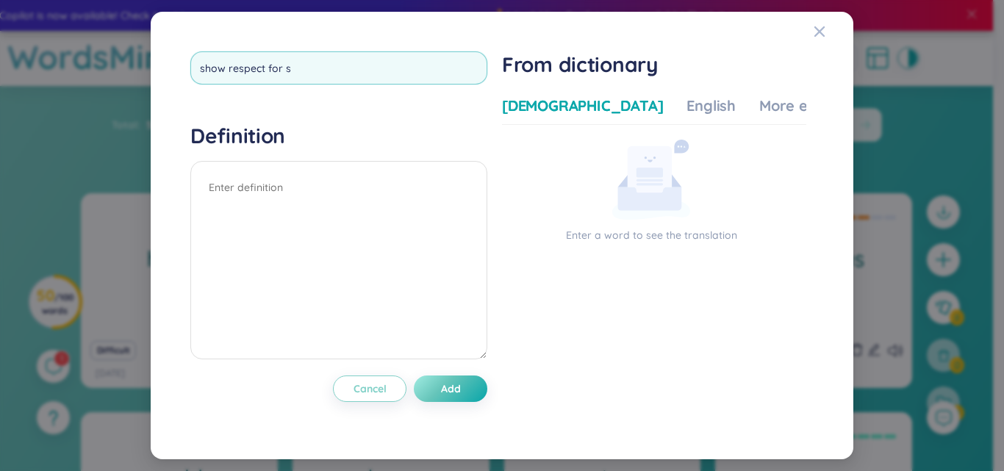
type input "show respect for sb"
click at [242, 186] on textarea at bounding box center [338, 260] width 297 height 198
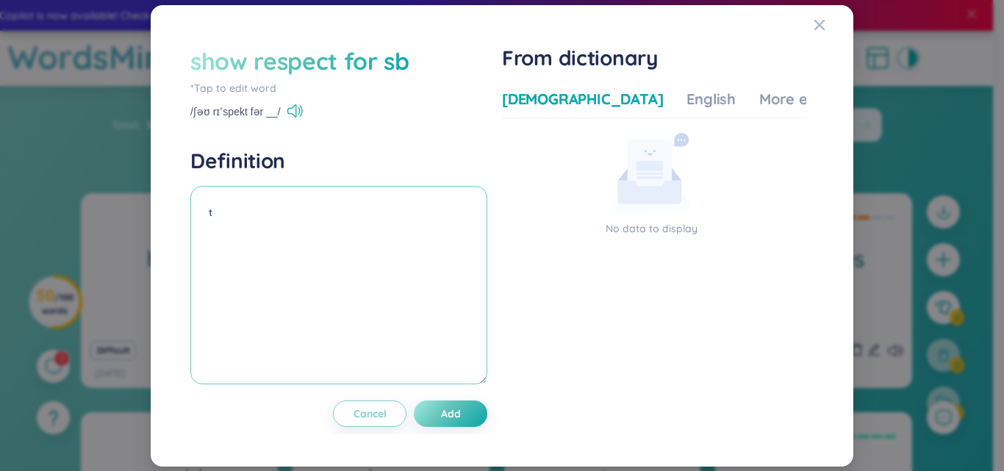
type textarea "t"
click at [342, 61] on div "show respect for sb" at bounding box center [299, 61] width 219 height 32
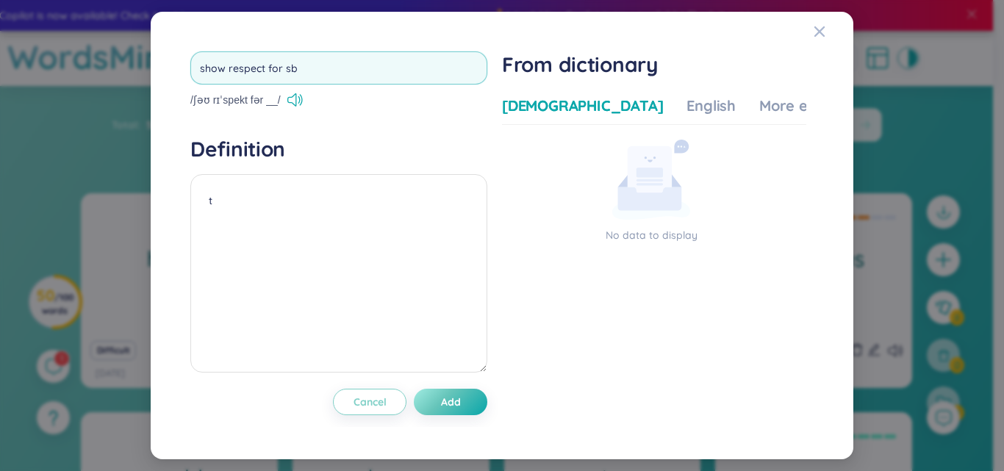
click at [286, 73] on input "show respect for sb" at bounding box center [338, 67] width 297 height 33
click at [333, 64] on input "show respect for someb" at bounding box center [338, 67] width 297 height 33
type input "show respect for somebody"
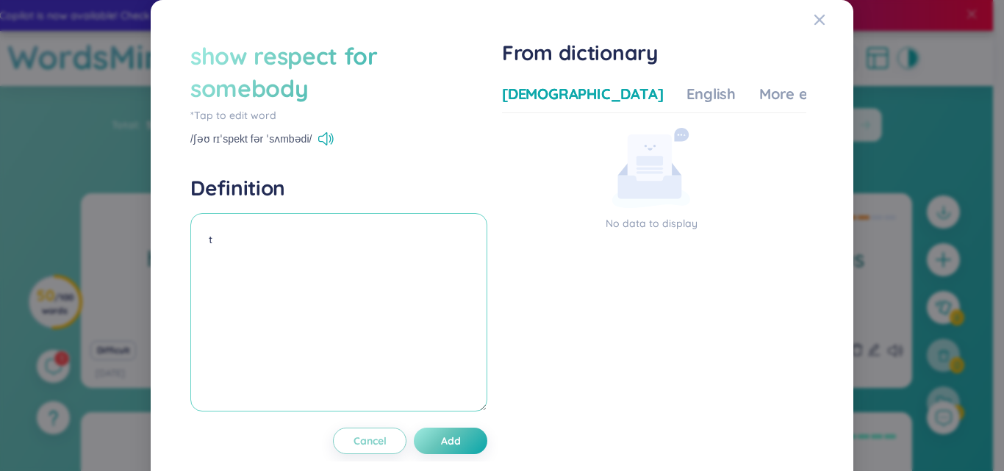
click at [234, 252] on textarea "t" at bounding box center [338, 312] width 297 height 198
type textarea "thể hiện sự kính trọng với ai"
click at [456, 446] on span "Add" at bounding box center [451, 440] width 20 height 15
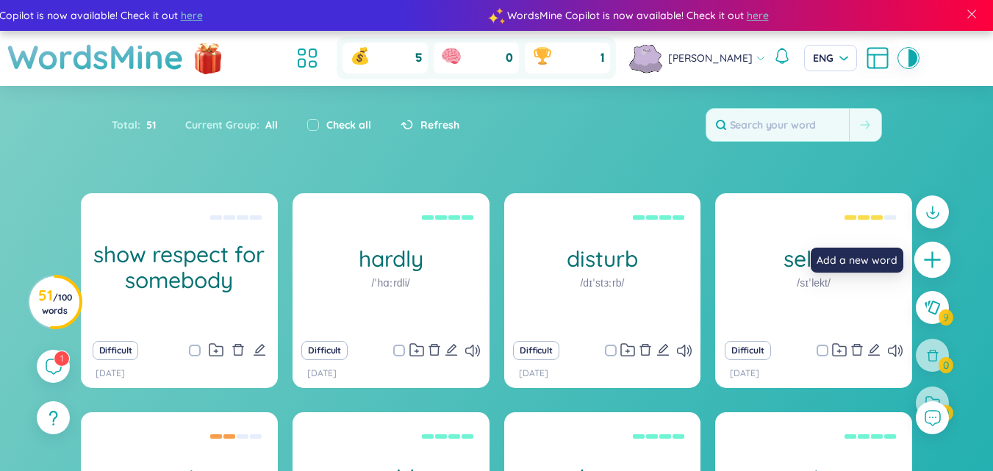
click at [932, 262] on icon "plus" at bounding box center [931, 260] width 1 height 16
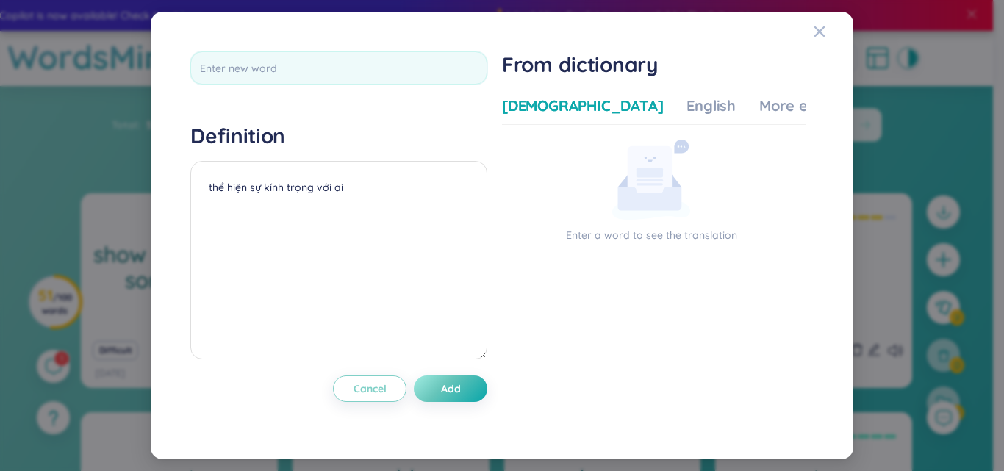
click at [273, 89] on div at bounding box center [338, 72] width 297 height 43
click at [255, 65] on input "text" at bounding box center [338, 67] width 297 height 33
type input "make a choice"
click at [220, 188] on textarea "thể hiện sự kính trọng với ai" at bounding box center [338, 260] width 297 height 198
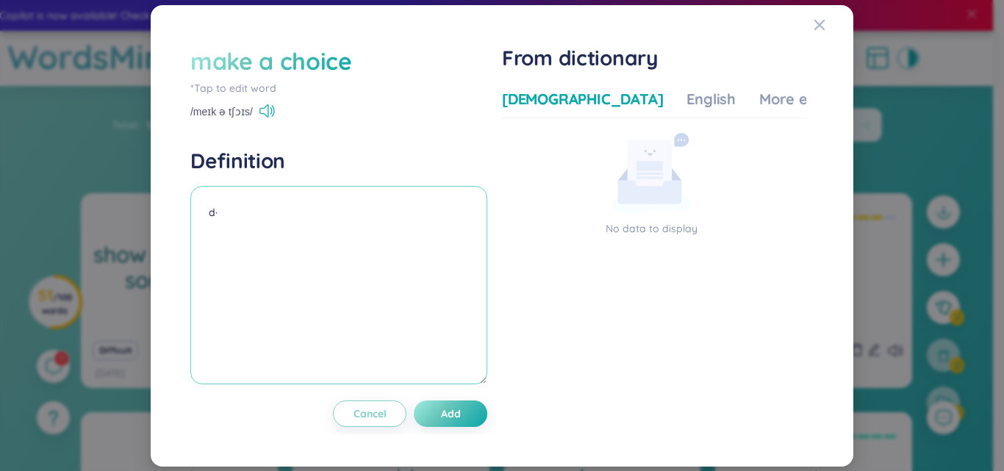
type textarea "d"
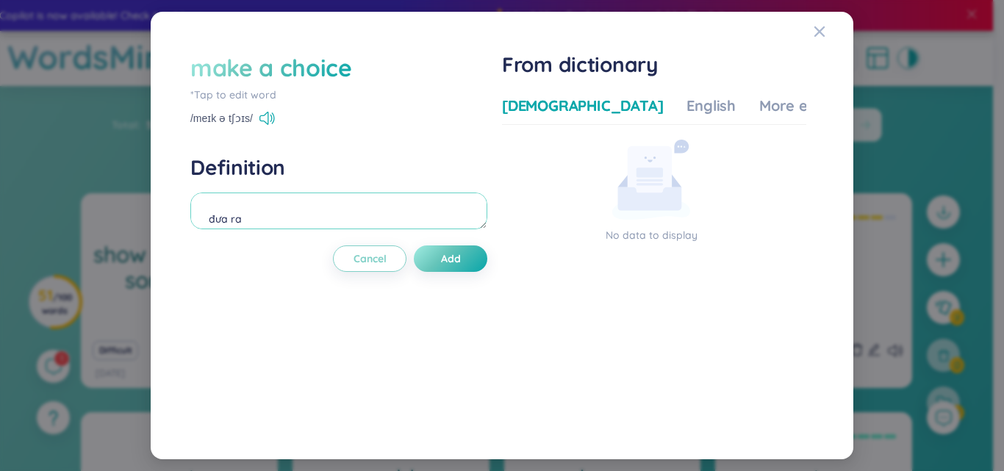
drag, startPoint x: 467, startPoint y: 226, endPoint x: 489, endPoint y: 223, distance: 22.3
click at [487, 223] on textarea "đưa ra" at bounding box center [338, 210] width 297 height 37
type textarea "đưa ra lựa chọn"
click at [461, 256] on span "Add" at bounding box center [451, 258] width 20 height 15
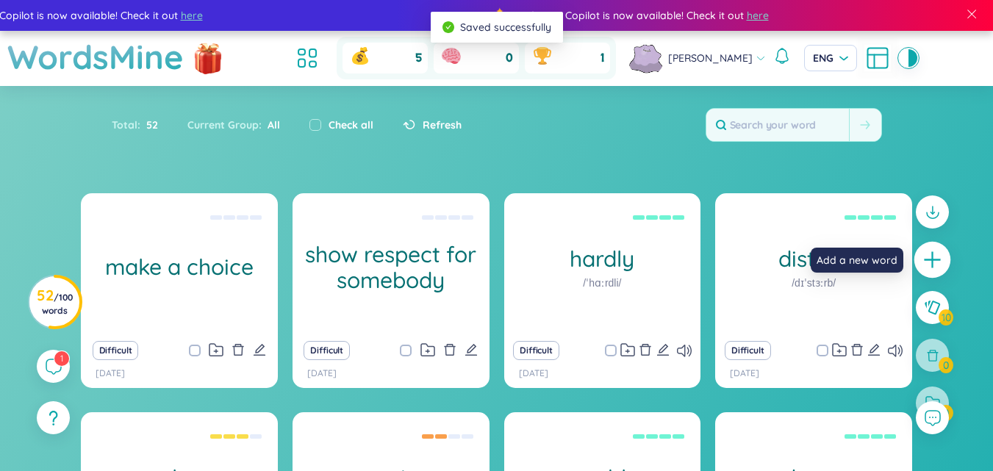
click at [920, 261] on div at bounding box center [932, 260] width 37 height 37
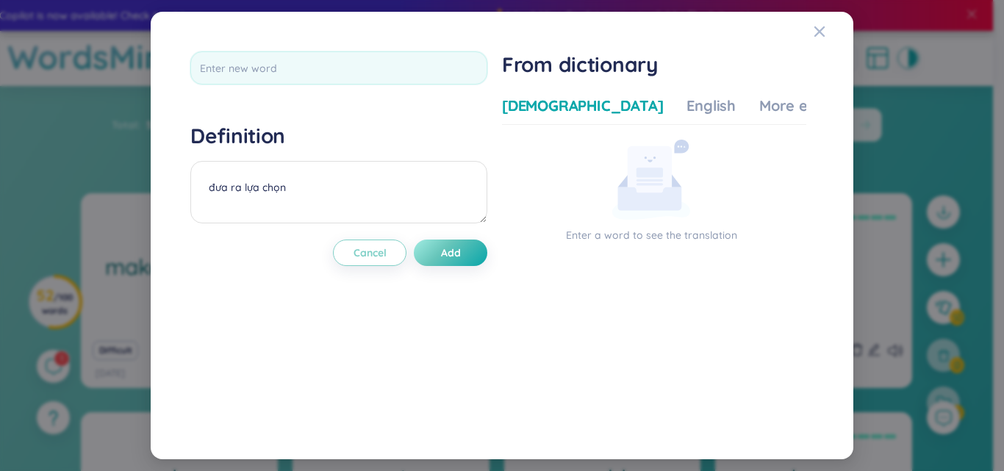
drag, startPoint x: 489, startPoint y: 195, endPoint x: 494, endPoint y: 216, distance: 22.1
click at [494, 216] on div "Definition đưa ra lựa chọn Cancel Add From dictionary Vietnamese English More e…" at bounding box center [502, 235] width 638 height 383
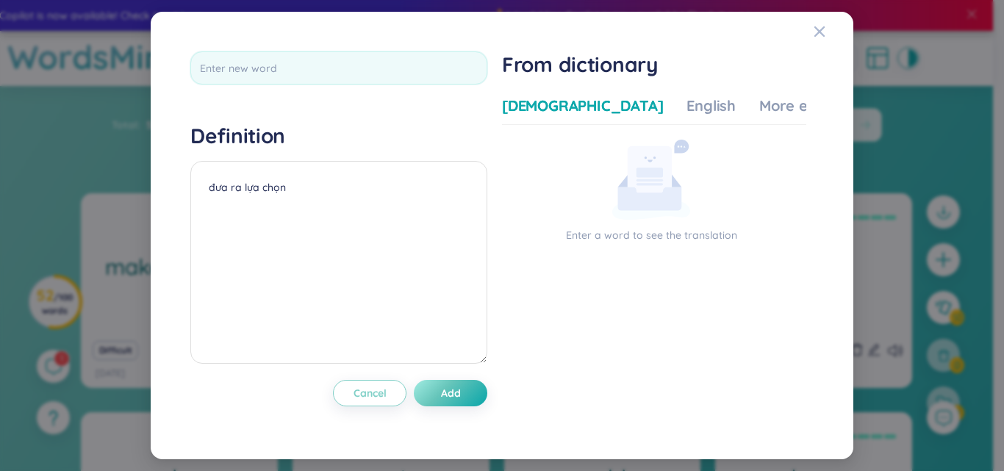
drag, startPoint x: 486, startPoint y: 214, endPoint x: 474, endPoint y: 359, distance: 145.2
click at [474, 359] on textarea "đưa ra lựa chọn" at bounding box center [338, 262] width 297 height 203
click at [408, 65] on input "text" at bounding box center [338, 67] width 297 height 33
type input "otherwise"
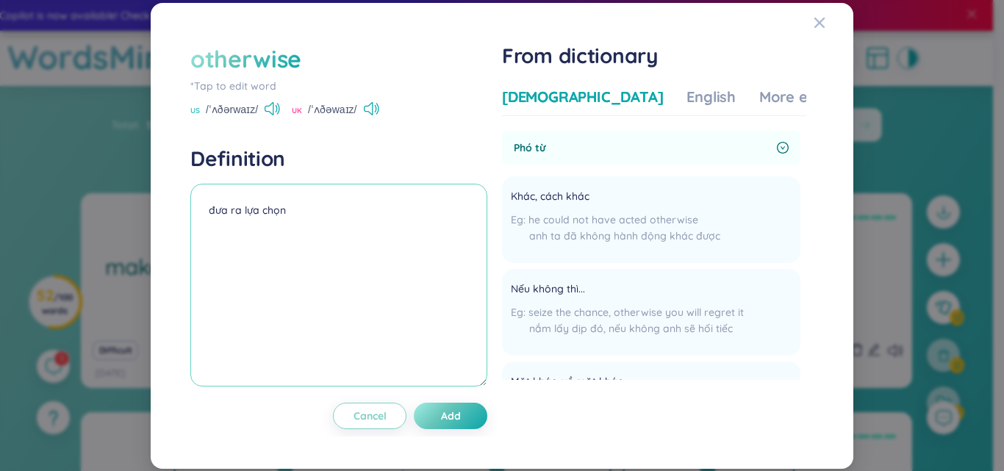
click at [384, 213] on textarea "đưa ra lựa chọn" at bounding box center [338, 285] width 297 height 203
drag, startPoint x: 518, startPoint y: 144, endPoint x: 516, endPoint y: 201, distance: 57.3
click at [516, 201] on div "Phó từ Khác, cách khác he could not have acted otherwise anh ta đã không hành đ…" at bounding box center [651, 298] width 298 height 334
copy span "Phó từ"
click at [384, 206] on textarea at bounding box center [338, 285] width 297 height 203
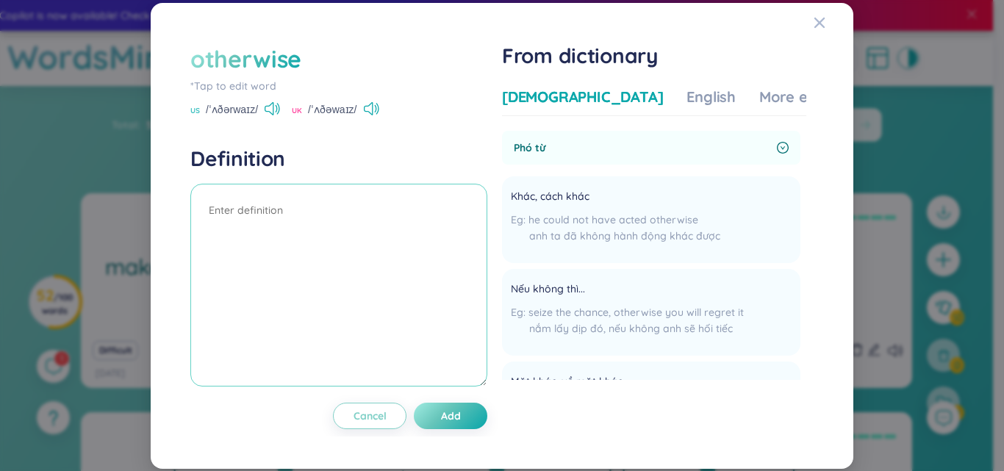
paste textarea "Phó từ"
click at [200, 212] on textarea "Phó từ" at bounding box center [338, 285] width 297 height 203
click at [287, 209] on textarea "(Phó từ" at bounding box center [338, 285] width 297 height 203
click at [219, 237] on textarea "(Phó từ)" at bounding box center [338, 285] width 297 height 203
click at [759, 95] on div "More examples" at bounding box center [812, 97] width 107 height 21
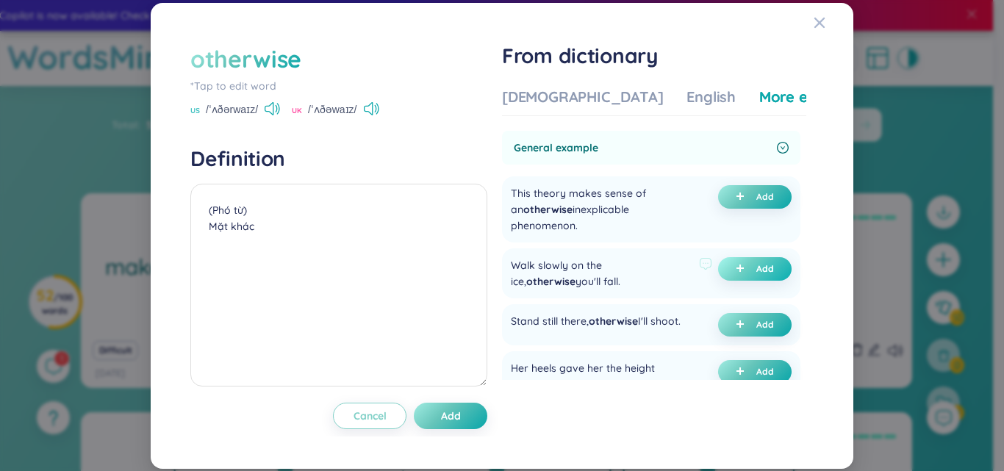
click at [746, 263] on button "Add" at bounding box center [754, 269] width 73 height 24
drag, startPoint x: 210, startPoint y: 240, endPoint x: 313, endPoint y: 245, distance: 103.0
click at [313, 245] on textarea "(Phó từ) Mặt khác (undefined) Eg: Walk slowly on the ice,otherwise you'll fall." at bounding box center [338, 285] width 297 height 203
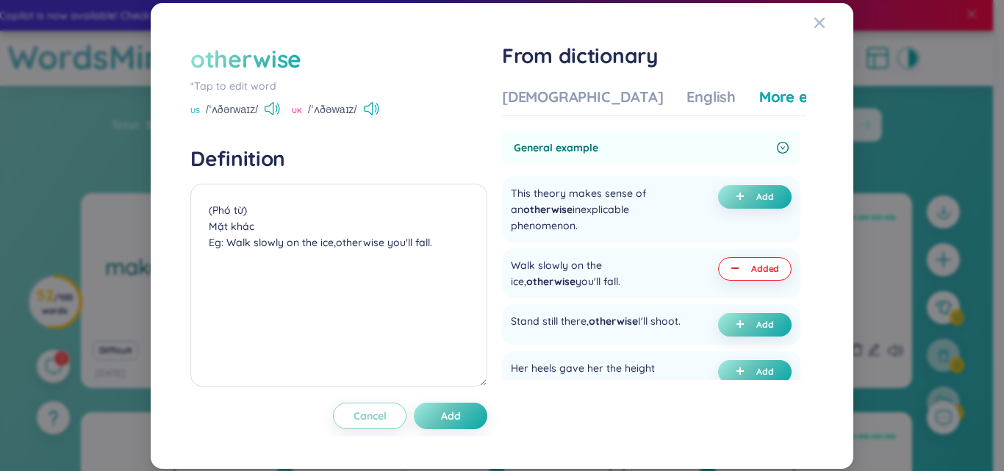
click at [514, 81] on div "Vietnamese English More examples Phó từ Khác, cách khác he could not have acted…" at bounding box center [654, 246] width 304 height 330
click at [518, 96] on div "[DEMOGRAPHIC_DATA]" at bounding box center [582, 97] width 161 height 21
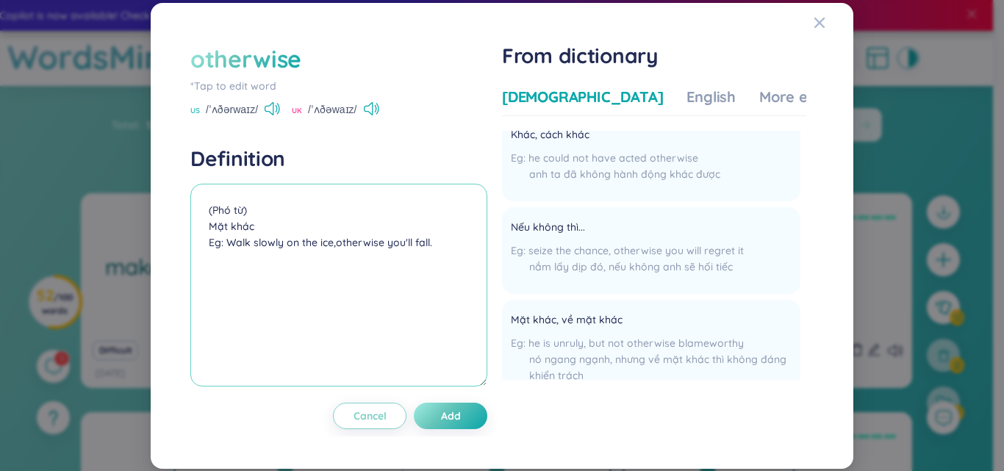
scroll to position [63, 0]
click at [332, 249] on textarea "(Phó từ) Mặt khác Eg: Walk slowly on the ice,otherwise you'll fall." at bounding box center [338, 285] width 297 height 203
click at [297, 223] on textarea "(Phó từ) Mặt khác Eg: Walk slowly on the ice,otherwise you'll fall." at bounding box center [338, 285] width 297 height 203
type textarea "(Phó từ) Mặt khác, nếu không Eg: Walk slowly on the ice,otherwise you'll fall."
click at [465, 425] on button "Add" at bounding box center [450, 416] width 73 height 26
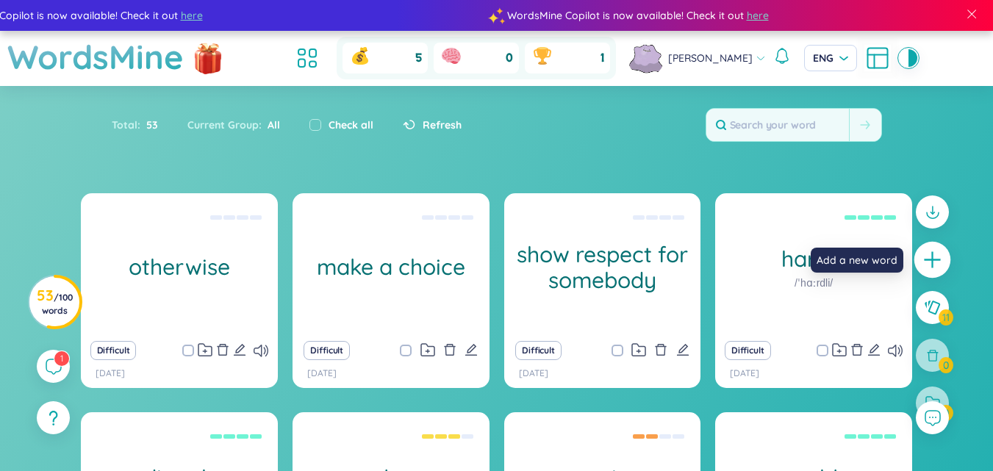
click at [942, 254] on icon "plus" at bounding box center [932, 260] width 21 height 21
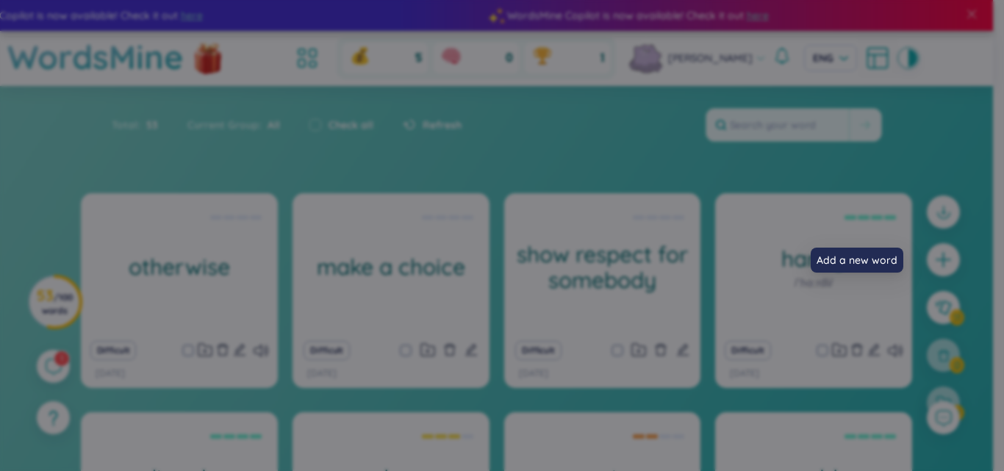
scroll to position [0, 0]
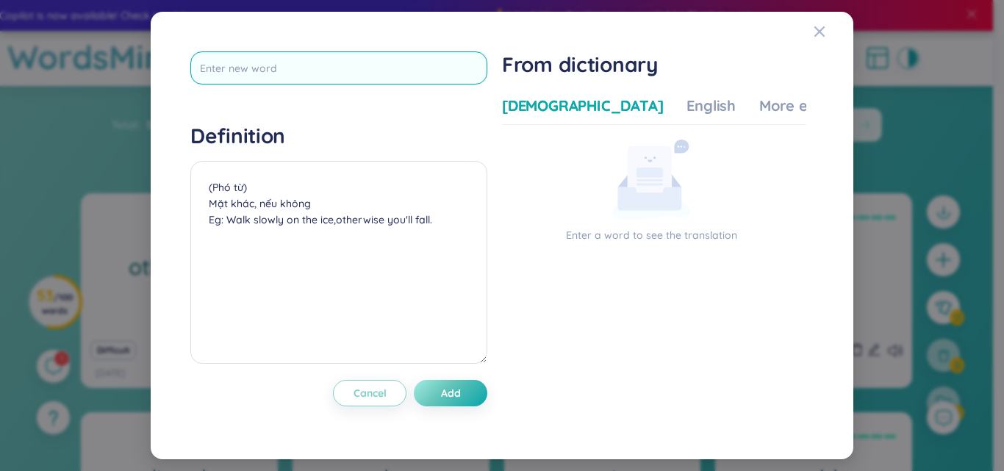
click at [324, 69] on input "text" at bounding box center [338, 67] width 297 height 33
type input "graphic"
click at [271, 173] on div "Definition (Phó từ) Mặt khác, nếu không Eg: Walk slowly on the ice,otherwise yo…" at bounding box center [338, 245] width 297 height 245
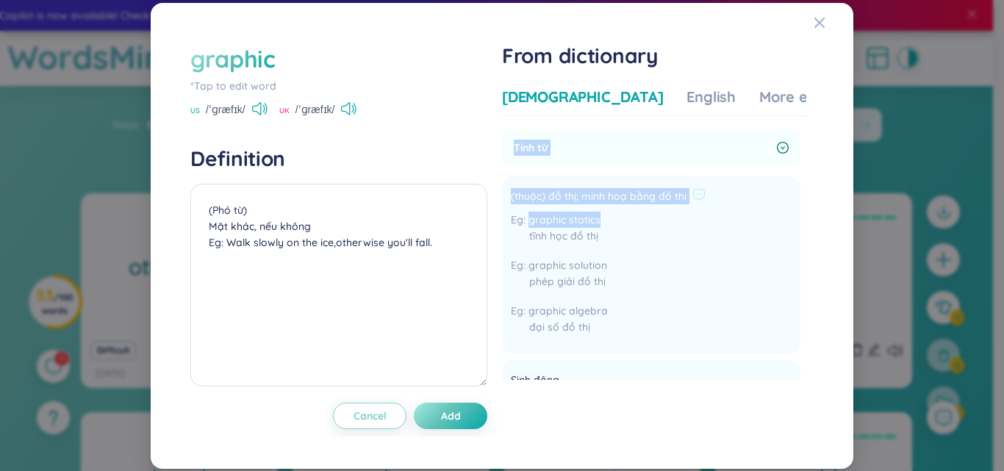
drag, startPoint x: 520, startPoint y: 141, endPoint x: 719, endPoint y: 206, distance: 208.6
click at [719, 206] on div "Tính từ (thuộc) đồ thị; minh hoạ bằng đồ thị graphic statics tĩnh học đồ thị gr…" at bounding box center [651, 359] width 298 height 456
click at [521, 137] on div "Tính từ" at bounding box center [651, 148] width 298 height 34
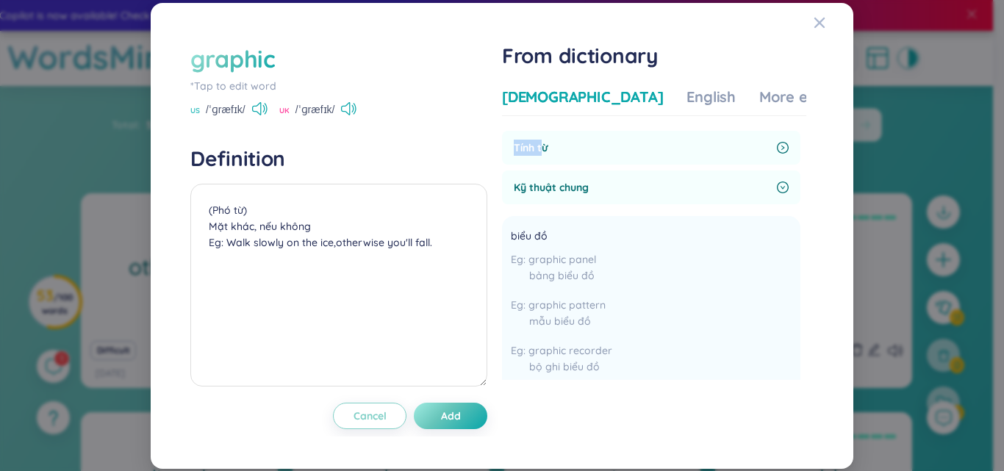
drag, startPoint x: 516, startPoint y: 143, endPoint x: 545, endPoint y: 150, distance: 30.1
click at [545, 150] on div "Tính từ" at bounding box center [651, 148] width 298 height 34
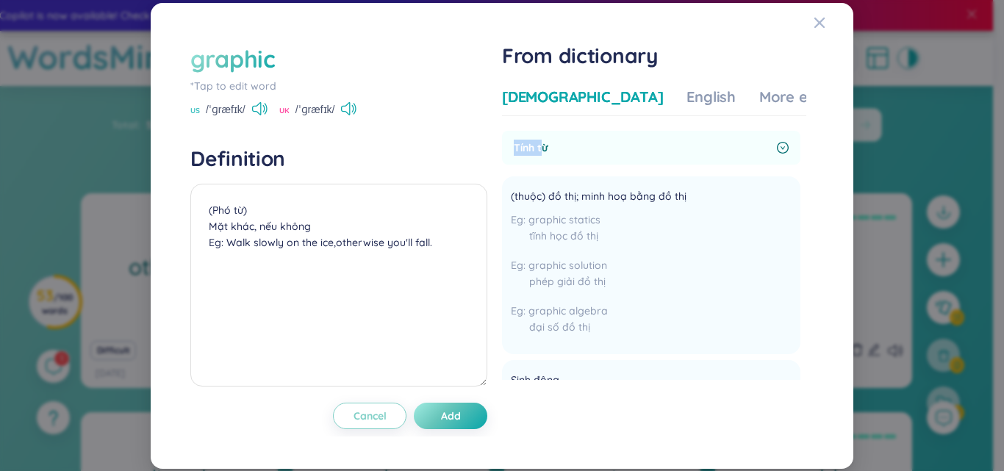
click at [519, 146] on span "Tính từ" at bounding box center [642, 148] width 257 height 16
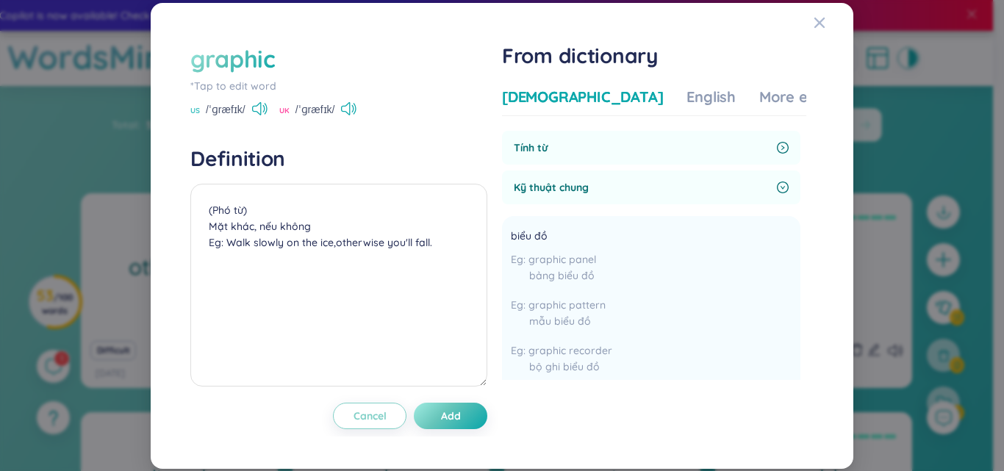
click at [519, 146] on span "Tính từ" at bounding box center [642, 148] width 257 height 16
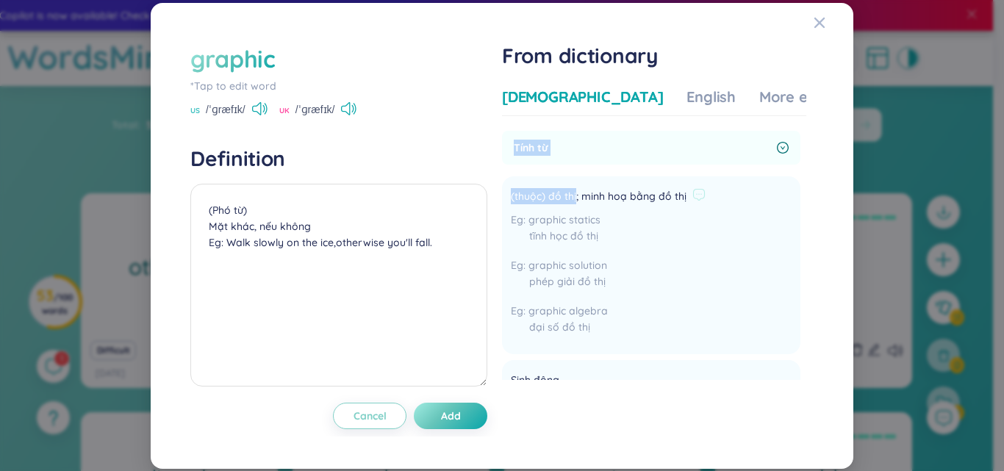
drag, startPoint x: 519, startPoint y: 146, endPoint x: 580, endPoint y: 192, distance: 75.5
click at [580, 192] on div "Tính từ (thuộc) đồ thị; minh hoạ bằng đồ thị graphic statics tĩnh học đồ thị gr…" at bounding box center [651, 359] width 298 height 456
copy div "Tính từ (thuộc) đồ thị"
click at [364, 214] on textarea "(Phó từ) Mặt khác, nếu không Eg: Walk slowly on the ice,otherwise you'll fall." at bounding box center [338, 285] width 297 height 203
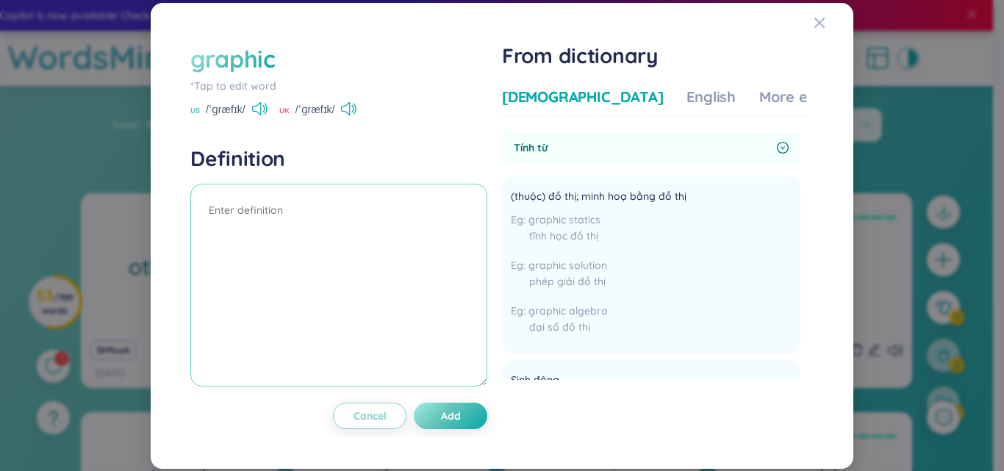
paste textarea "Tính từ (thuộc) đồ thị"
type textarea "Tính từ (thuộc) đồ họa, đồ thị"
click at [473, 415] on button "Add" at bounding box center [450, 416] width 73 height 26
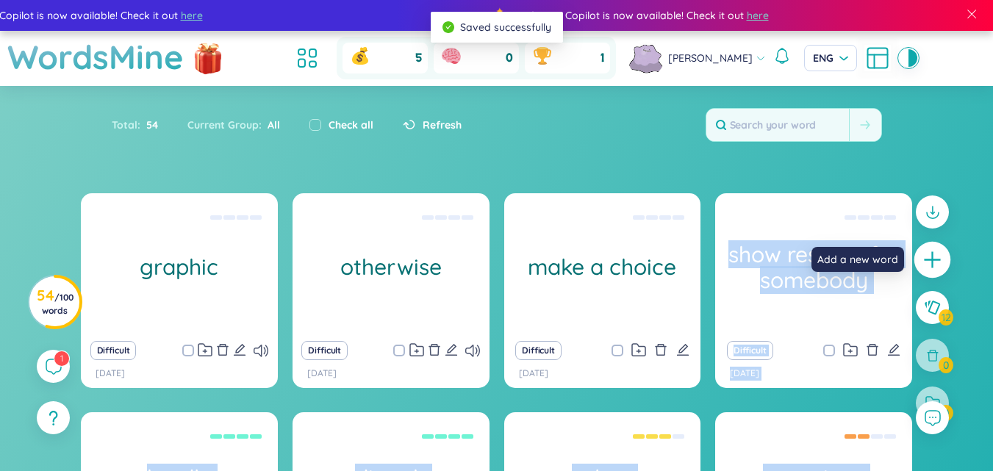
drag, startPoint x: 711, startPoint y: 174, endPoint x: 932, endPoint y: 246, distance: 231.9
click at [932, 246] on div at bounding box center [932, 260] width 37 height 37
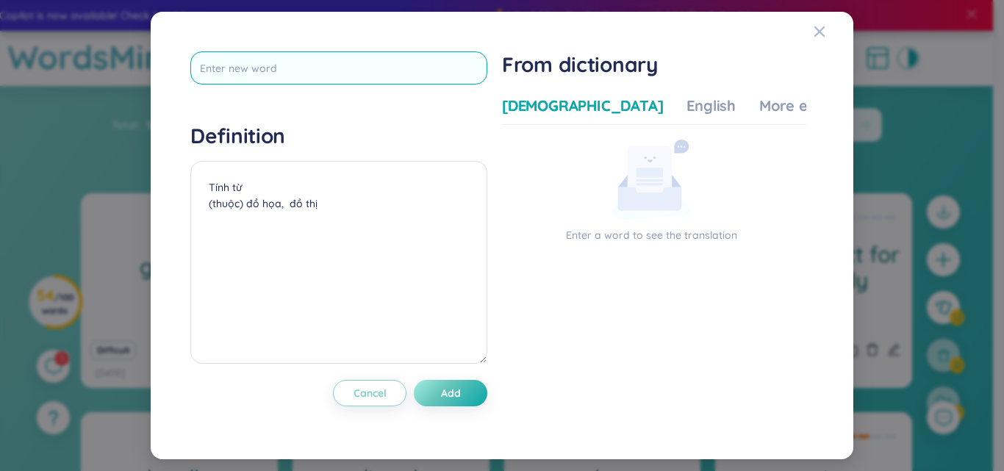
click at [285, 64] on input "text" at bounding box center [338, 67] width 297 height 33
type input "base"
click at [251, 171] on div "Definition Tính từ (thuộc) đồ họa, đồ thị" at bounding box center [338, 245] width 297 height 245
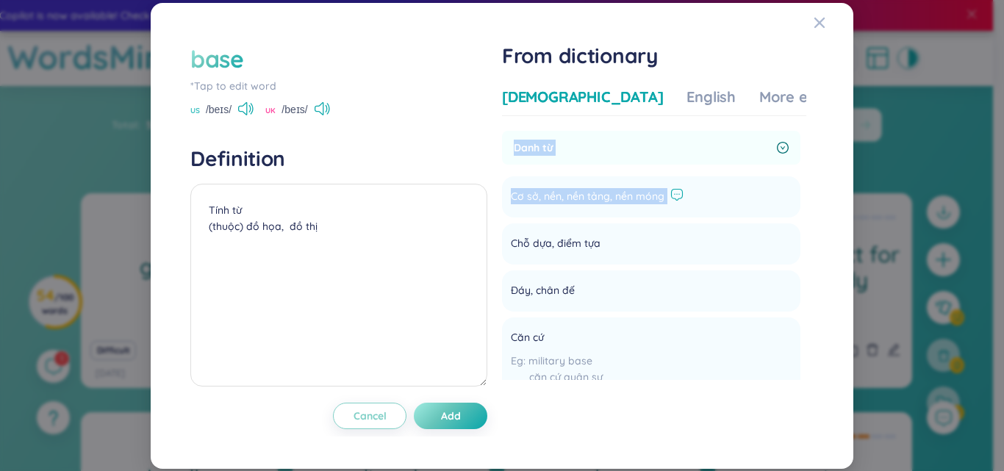
drag, startPoint x: 516, startPoint y: 145, endPoint x: 676, endPoint y: 190, distance: 165.4
copy div "Danh từ Cơ sở, nền, nền tảng, nền móng Add"
click at [422, 233] on textarea "Tính từ (thuộc) đồ họa, đồ thị" at bounding box center [338, 285] width 297 height 203
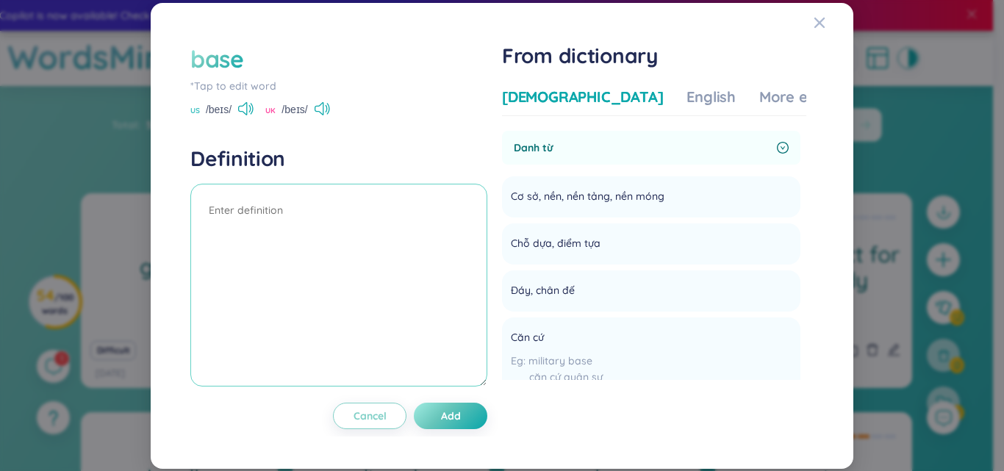
paste textarea "Danh từ Cơ sở, nền, nền tảng, nền móng"
click at [209, 209] on textarea "Danh từ Cơ sở, nền, nền tảng, nền móng" at bounding box center [338, 285] width 297 height 203
click at [258, 206] on textarea "(Danh từ Cơ sở, nền, nền tảng, nền móng" at bounding box center [338, 285] width 297 height 203
click at [430, 234] on textarea "(Danh từ) Cơ sở, nền, nền tảng, nền móng" at bounding box center [338, 285] width 297 height 203
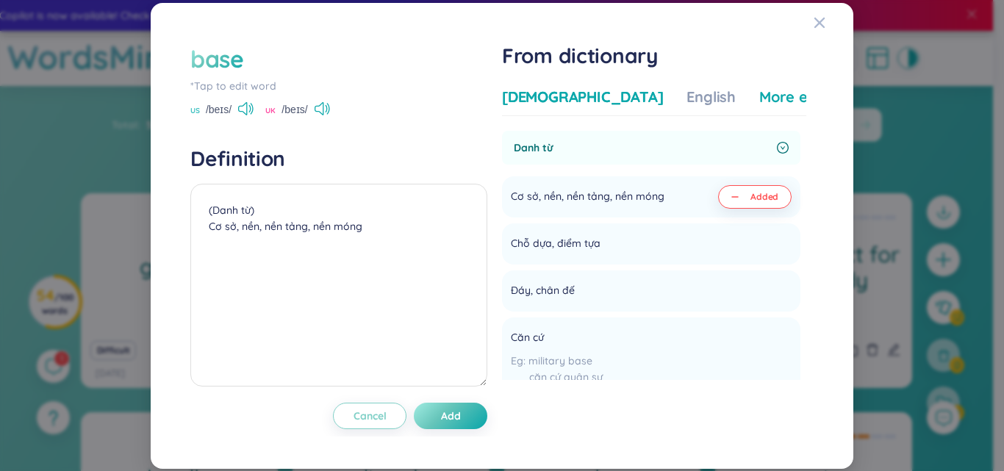
click at [785, 87] on div "More examples" at bounding box center [812, 97] width 107 height 21
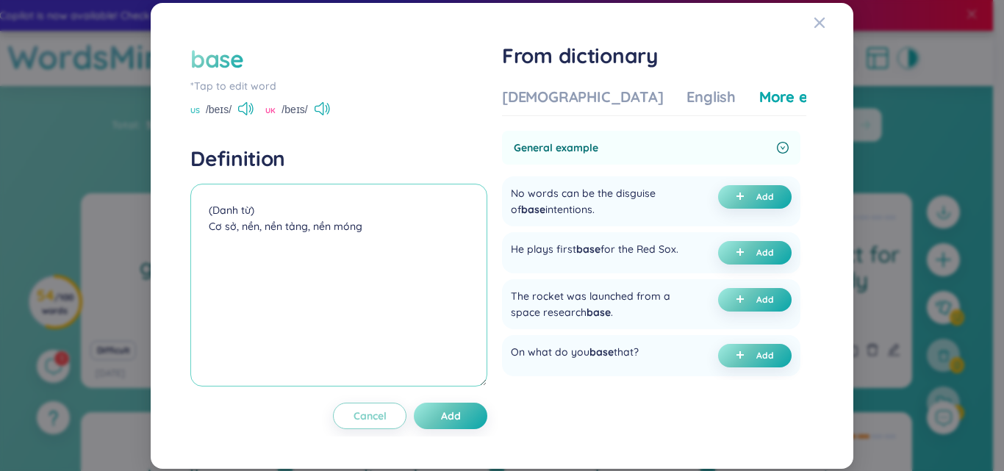
click at [255, 240] on textarea "(Danh từ) Cơ sở, nền, nền tảng, nền móng" at bounding box center [338, 285] width 297 height 203
paste textarea "Her research formed the base for the new study."
click at [206, 240] on textarea "(Danh từ) Cơ sở, nền, nền tảng, nền móng Her research formed the base for the n…" at bounding box center [338, 285] width 297 height 203
type textarea "(Danh từ) Cơ sở, nền, nền tảng, nền móng Eg: Her research formed the base for t…"
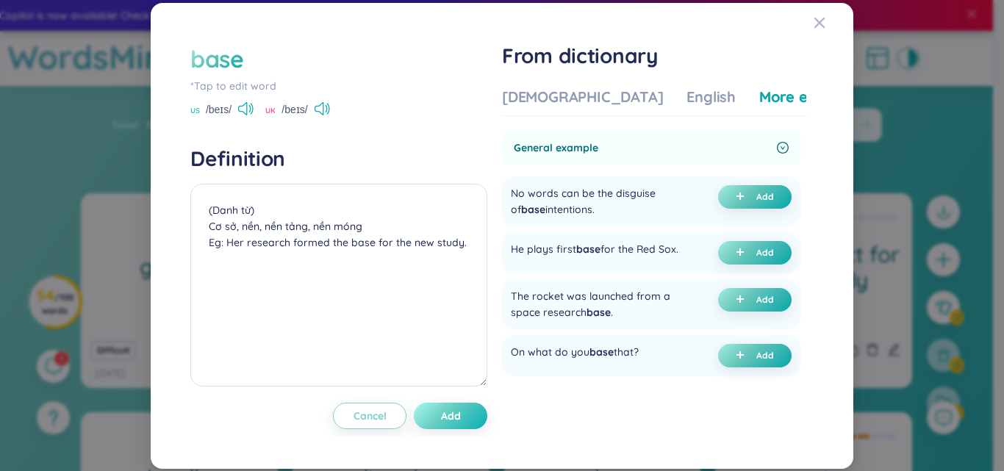
click at [461, 419] on span "Add" at bounding box center [451, 415] width 20 height 15
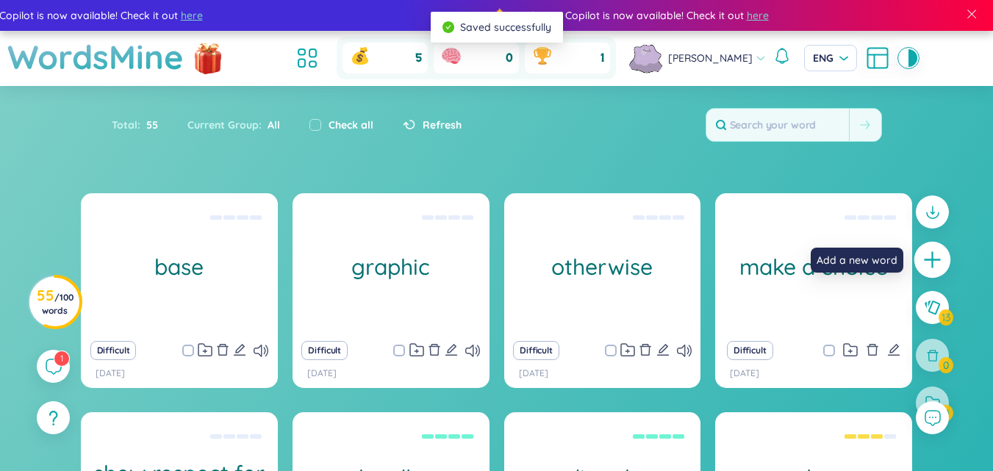
click at [929, 261] on icon "plus" at bounding box center [932, 260] width 21 height 21
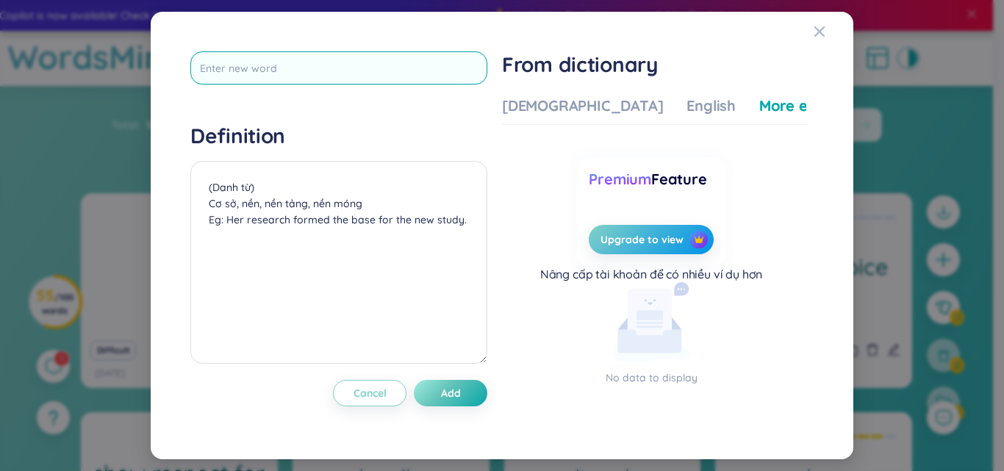
click at [418, 82] on input "text" at bounding box center [338, 67] width 297 height 33
type input "dỉ"
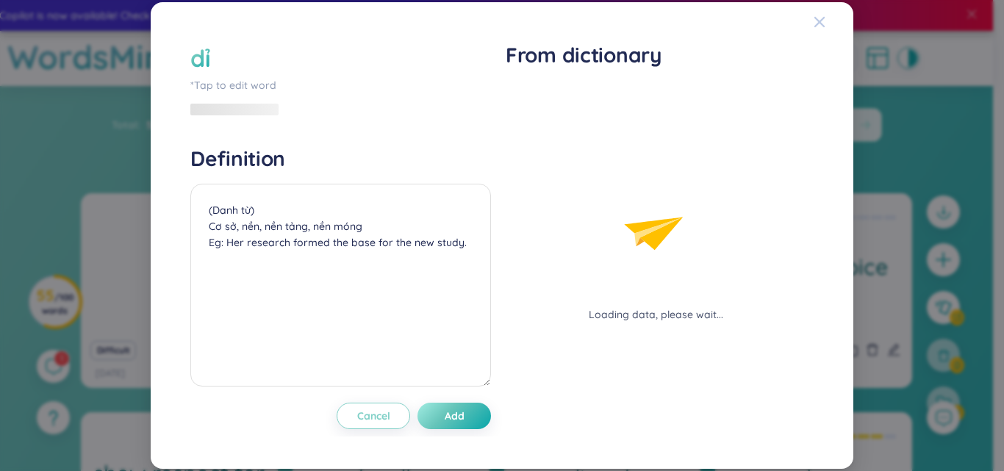
click at [816, 24] on div "Close" at bounding box center [819, 22] width 12 height 40
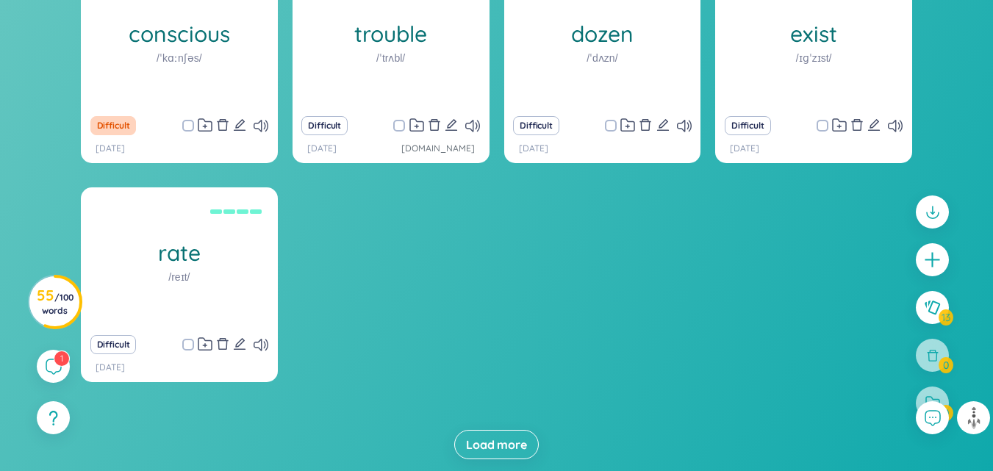
scroll to position [710, 0]
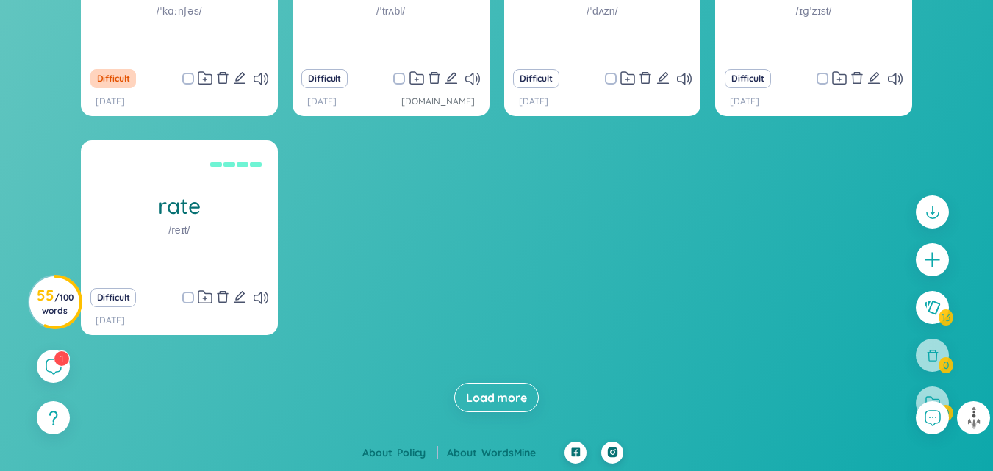
click at [490, 393] on span "Load more" at bounding box center [496, 397] width 61 height 16
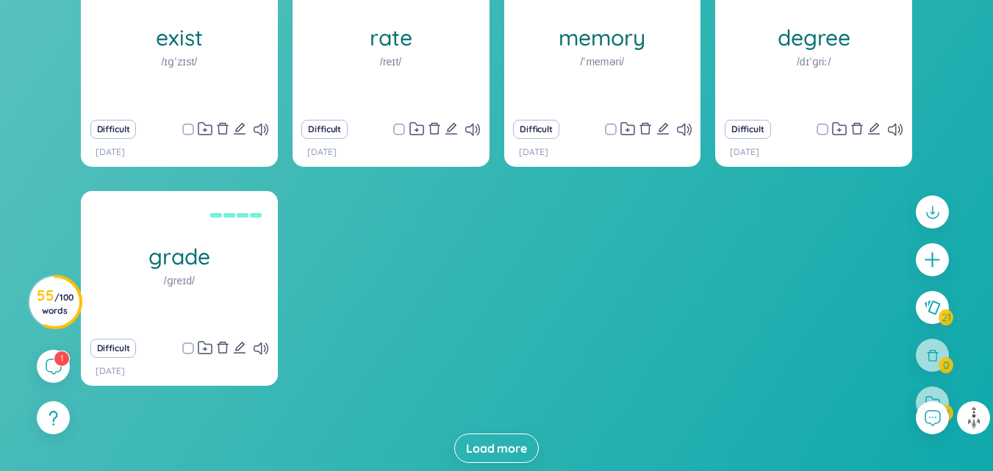
scroll to position [1148, 0]
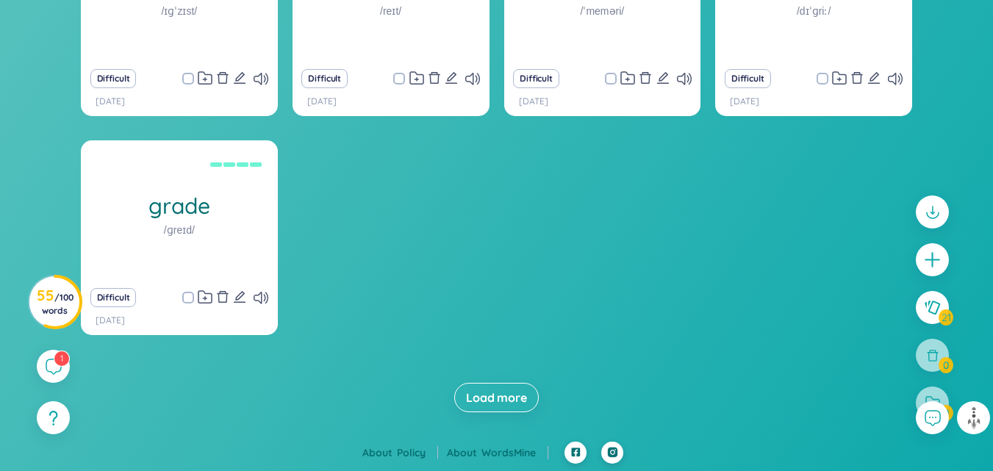
click at [490, 393] on span "Load more" at bounding box center [496, 397] width 61 height 16
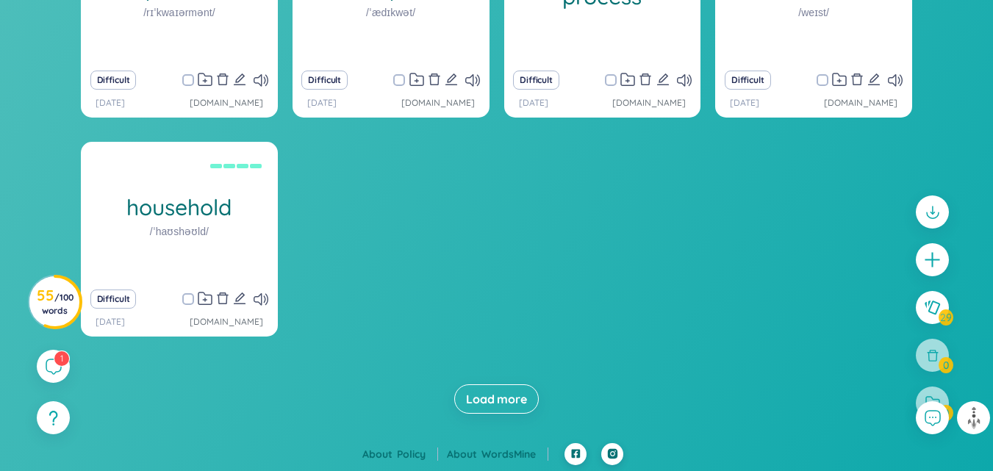
scroll to position [1585, 0]
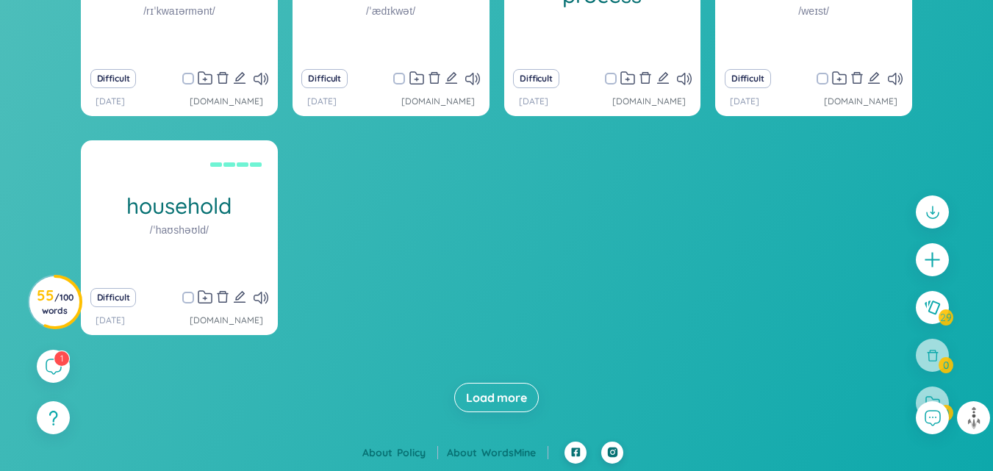
click at [490, 393] on span "Load more" at bounding box center [496, 397] width 61 height 16
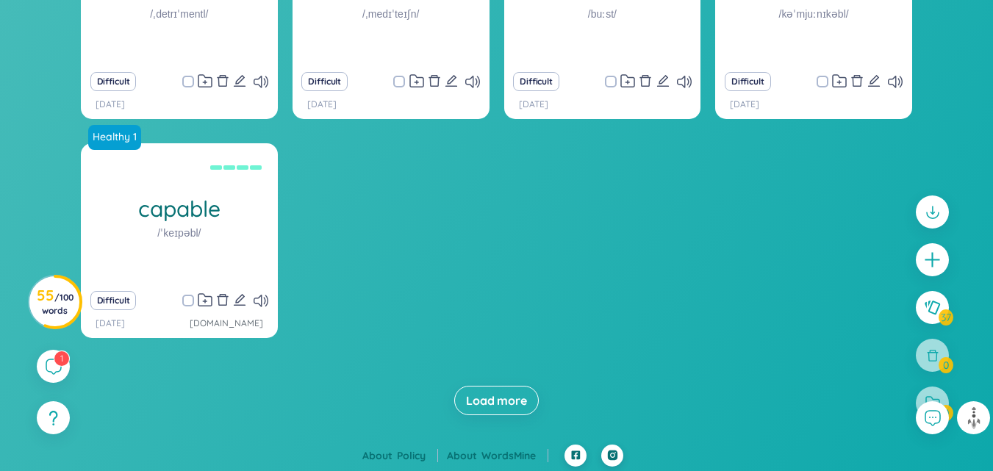
scroll to position [2023, 0]
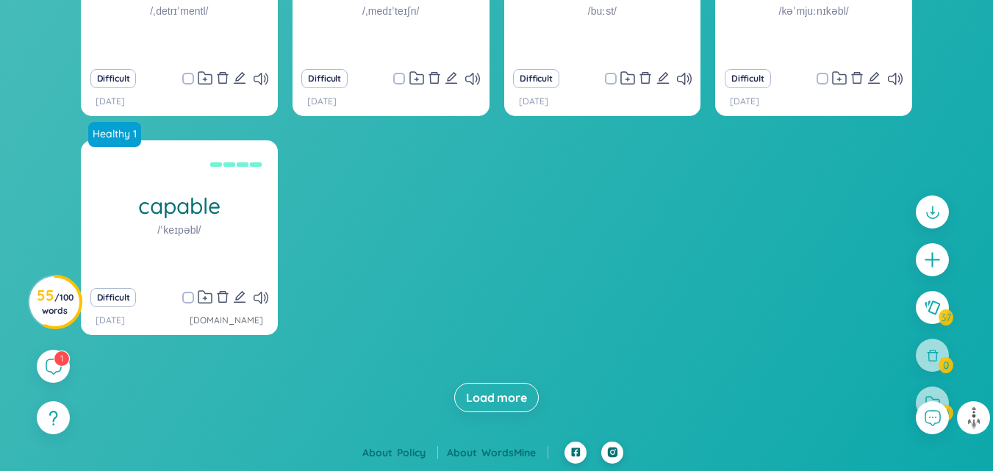
click at [490, 393] on span "Load more" at bounding box center [496, 397] width 61 height 16
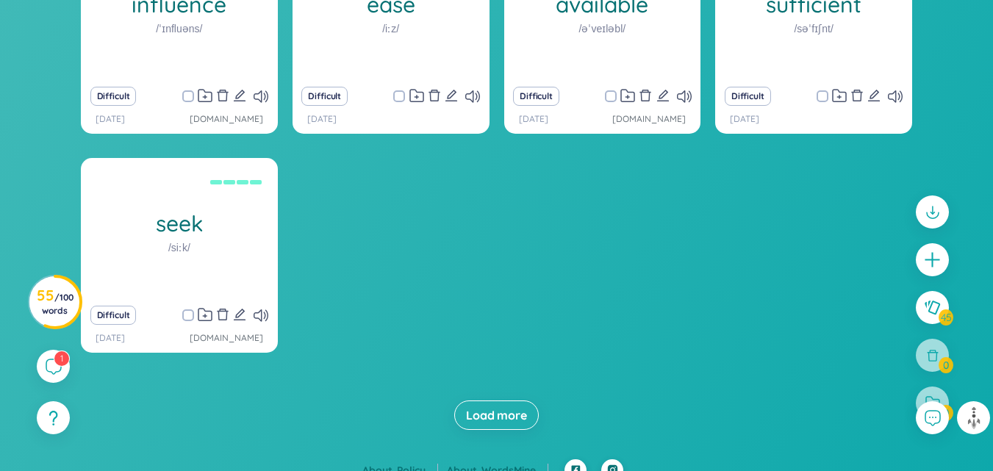
scroll to position [2461, 0]
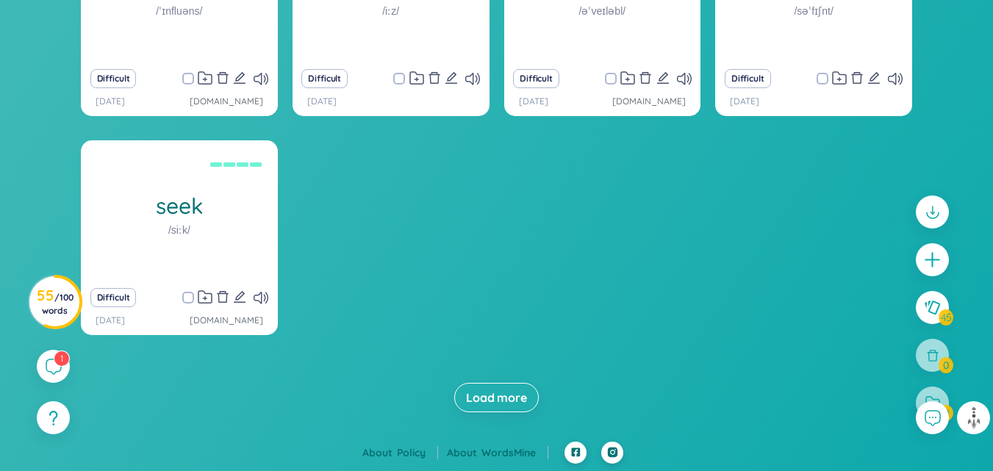
click at [490, 393] on span "Load more" at bounding box center [496, 397] width 61 height 16
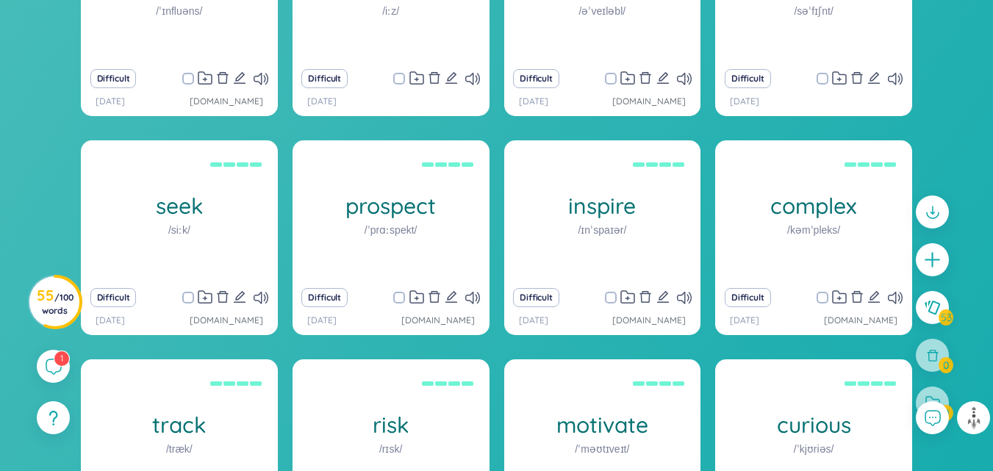
scroll to position [2899, 0]
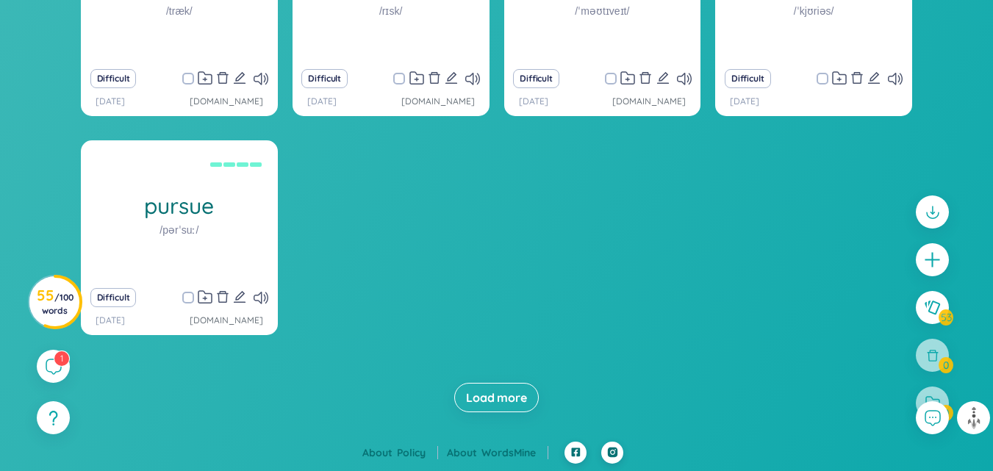
click at [490, 393] on span "Load more" at bounding box center [496, 397] width 61 height 16
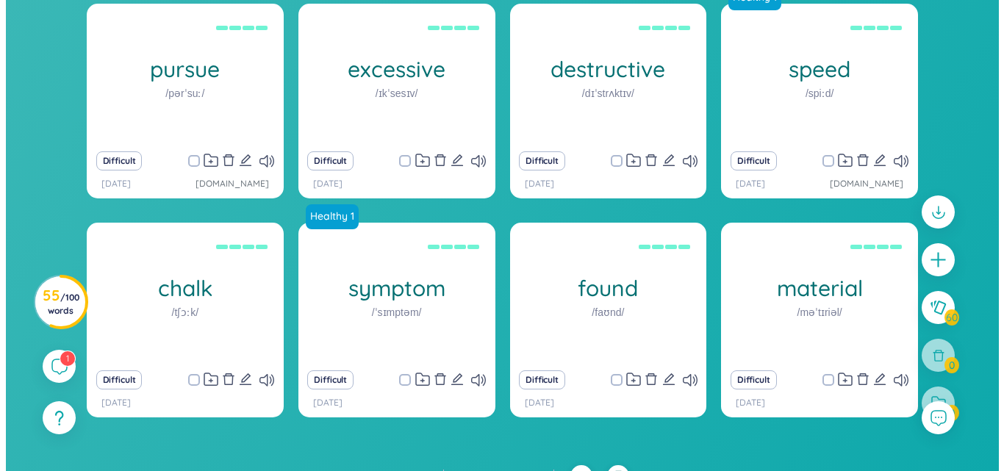
scroll to position [0, 0]
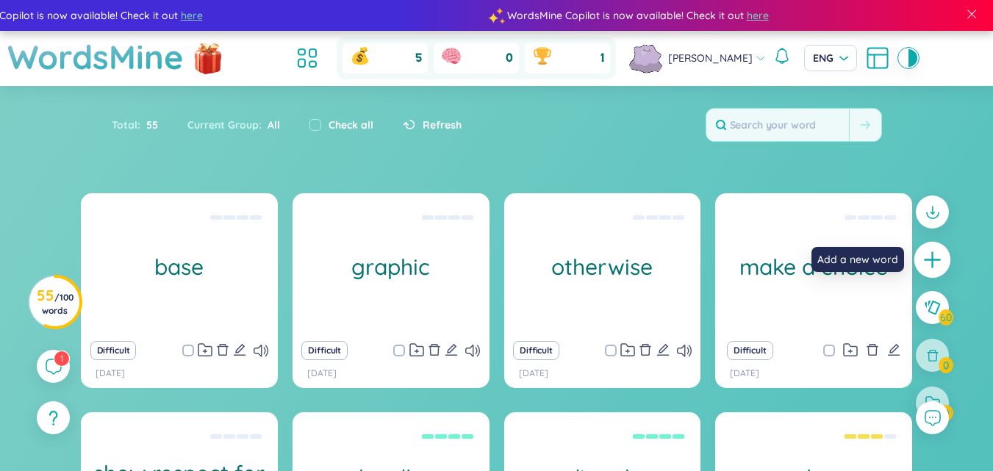
click at [925, 268] on icon "plus" at bounding box center [932, 260] width 21 height 21
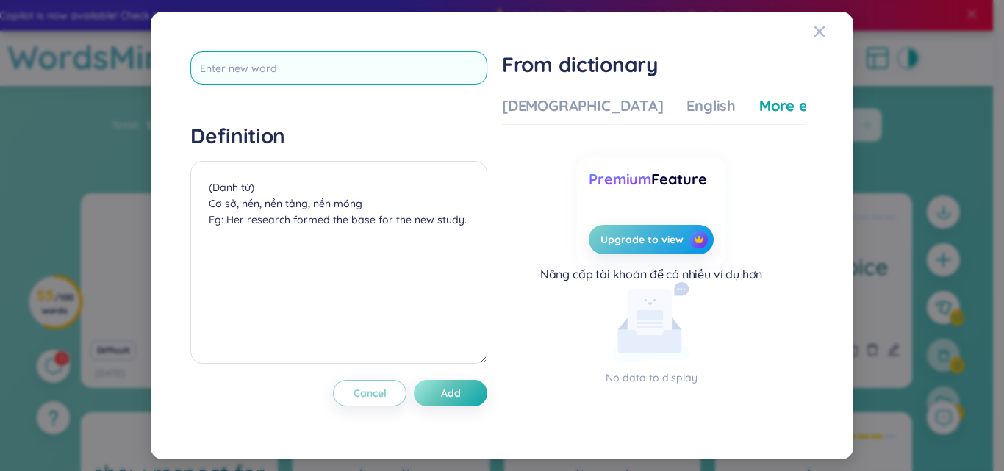
click at [418, 57] on input "text" at bounding box center [338, 67] width 297 height 33
type input "c"
type input "volcano"
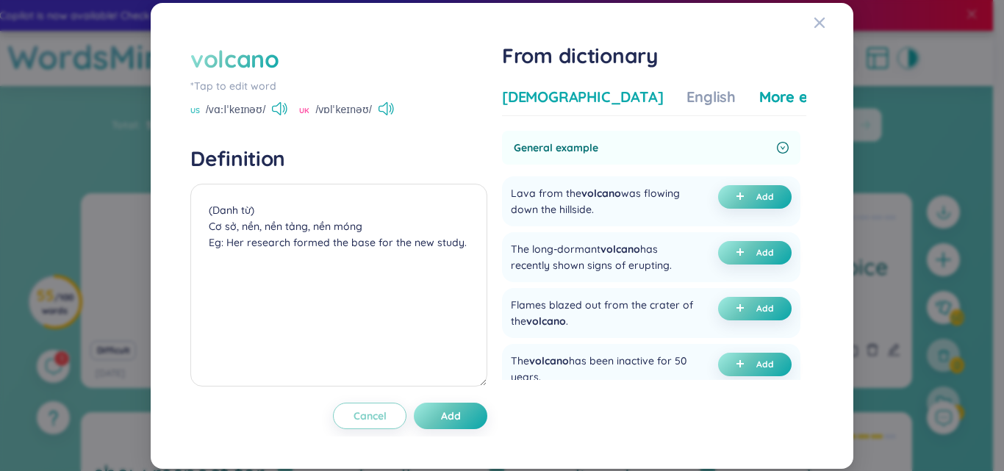
click at [525, 87] on div "[DEMOGRAPHIC_DATA]" at bounding box center [582, 97] width 161 height 21
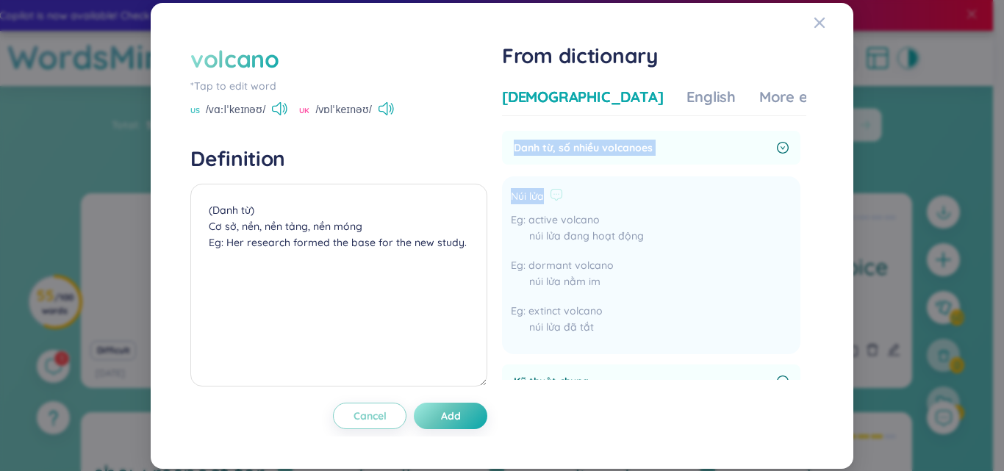
drag, startPoint x: 516, startPoint y: 140, endPoint x: 568, endPoint y: 195, distance: 74.8
click at [568, 195] on div "Danh từ, số nhiều volcanoes Núi lửa active volcano núi lửa đang hoạt động dorma…" at bounding box center [651, 242] width 298 height 223
copy div "Danh từ, số nhiều volcanoes Núi lửa"
click at [271, 242] on textarea "(Danh từ) Cơ sở, nền, nền tảng, nền móng Eg: Her research formed the base for t…" at bounding box center [338, 285] width 297 height 203
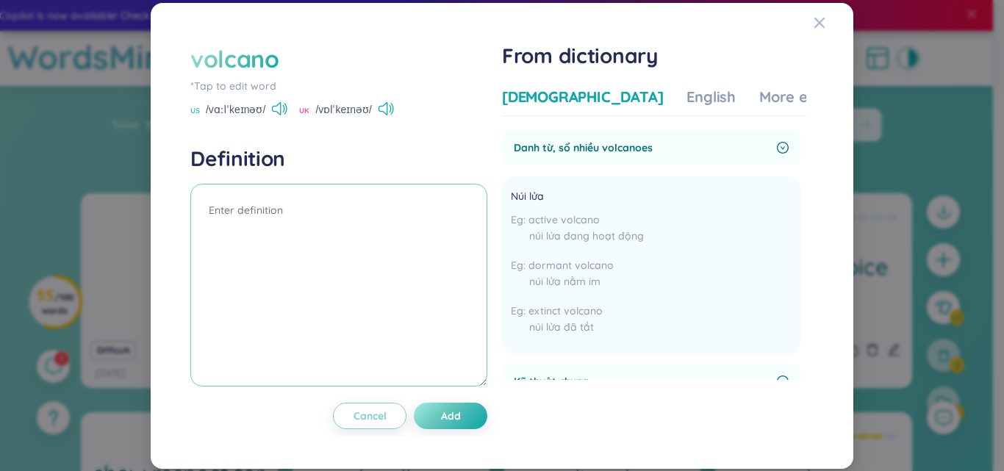
paste textarea "Danh từ, số nhiều volcanoes Núi lửa"
drag, startPoint x: 350, startPoint y: 210, endPoint x: 248, endPoint y: 212, distance: 102.1
click at [248, 212] on textarea "Danh từ, số nhiều volcanoes Núi lửa" at bounding box center [338, 285] width 297 height 203
click at [206, 210] on textarea "Danh từ Núi lửa" at bounding box center [338, 285] width 297 height 203
click at [270, 213] on textarea "(Danh từ Núi lửa" at bounding box center [338, 285] width 297 height 203
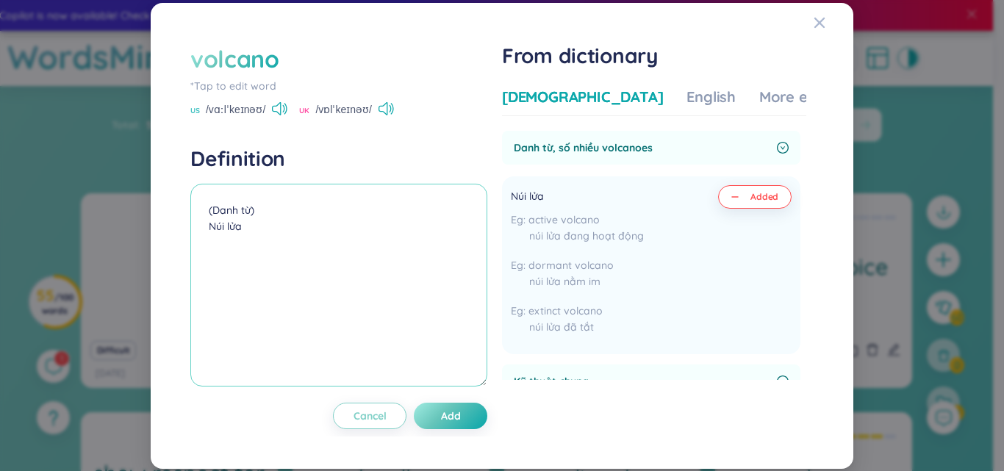
click at [262, 228] on textarea "(Danh từ) Núi lửa" at bounding box center [338, 285] width 297 height 203
click at [759, 90] on div "More examples" at bounding box center [812, 97] width 107 height 21
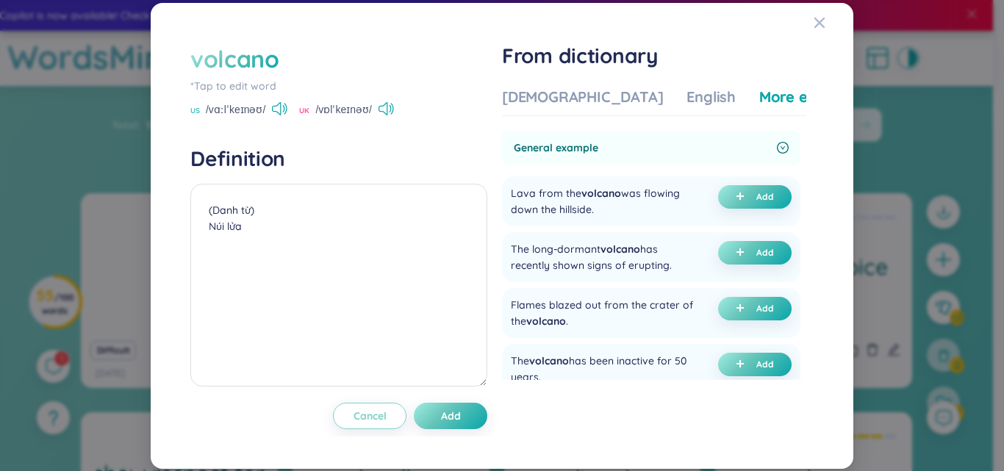
click at [759, 90] on div "More examples" at bounding box center [812, 97] width 107 height 21
click at [750, 197] on button "Add" at bounding box center [754, 197] width 73 height 24
click at [201, 250] on textarea "(Danh từ) Núi lửa (undefined) Eg: Lava from the volcano was flowing down the hi…" at bounding box center [338, 285] width 297 height 203
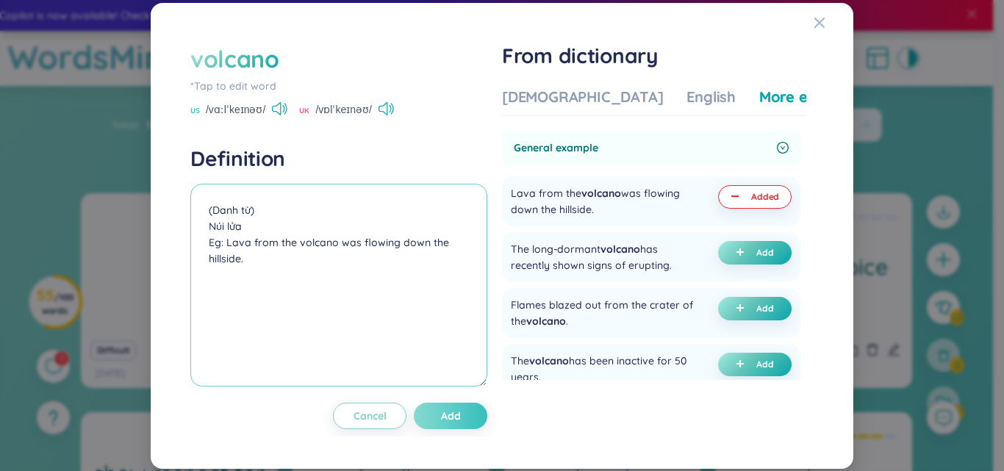
type textarea "(Danh từ) Núi lửa Eg: Lava from the volcano was flowing down the hillside."
click at [469, 417] on button "Add" at bounding box center [450, 416] width 73 height 26
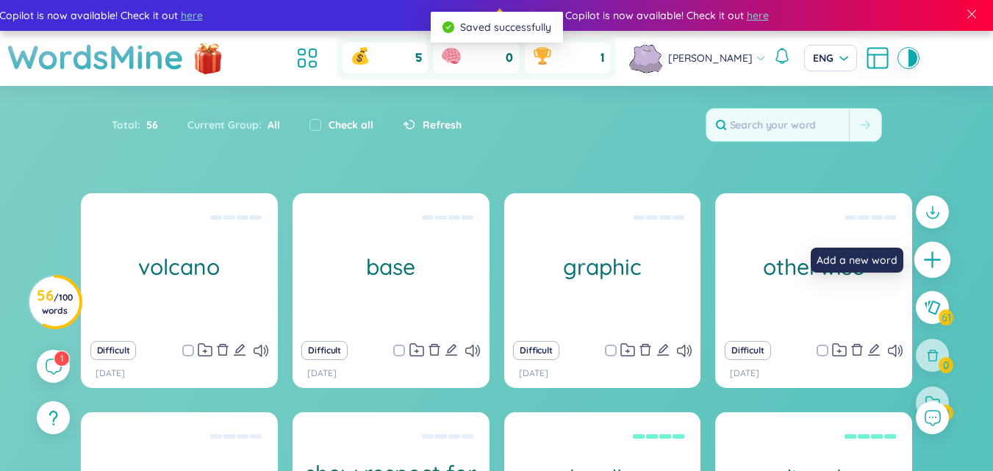
click at [936, 267] on icon "plus" at bounding box center [932, 260] width 21 height 21
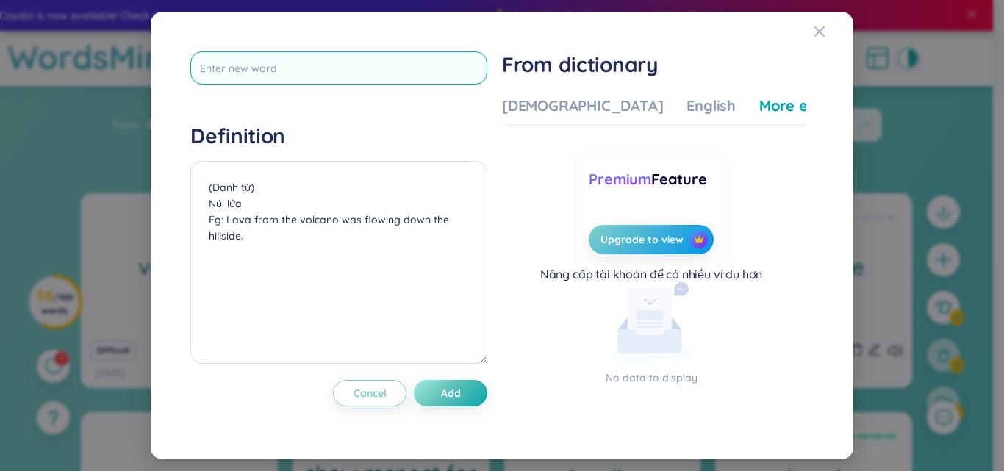
click at [389, 72] on input "text" at bounding box center [338, 67] width 297 height 33
type input "earthquake"
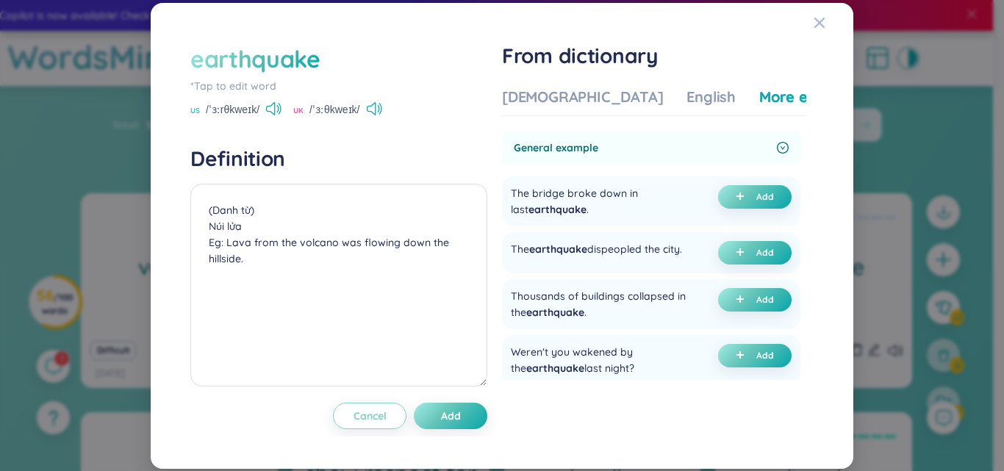
click at [536, 118] on div "Vietnamese English More examples General example The bridge broke down in last …" at bounding box center [654, 234] width 304 height 294
click at [535, 98] on div "[DEMOGRAPHIC_DATA]" at bounding box center [582, 97] width 161 height 21
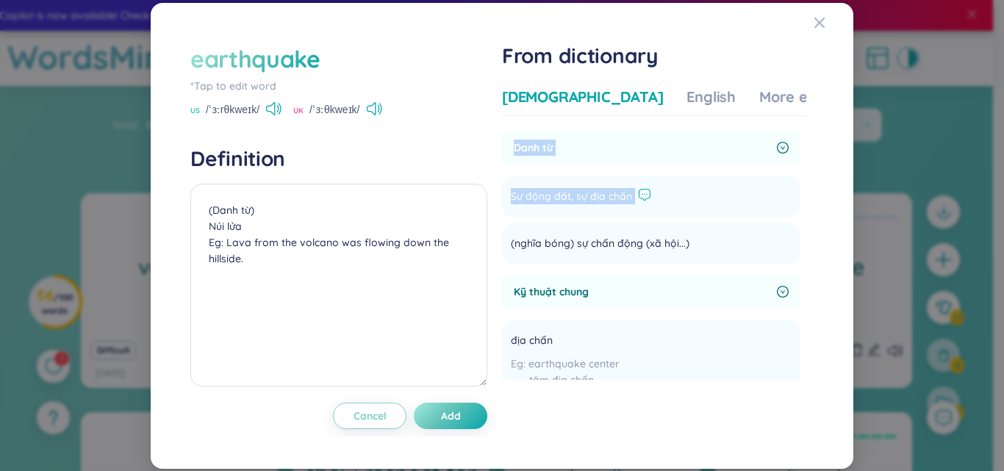
drag, startPoint x: 519, startPoint y: 150, endPoint x: 647, endPoint y: 194, distance: 135.2
click at [647, 194] on div "Danh từ Sự động đất, sự địa chấn Add (nghĩa bóng) sự chấn động (xã hội...) Add" at bounding box center [651, 198] width 298 height 134
copy div "Danh từ Sự động đất, sự địa chấn Add"
click at [352, 267] on textarea "(Danh từ) Núi lửa Eg: Lava from the volcano was flowing down the hillside." at bounding box center [338, 285] width 297 height 203
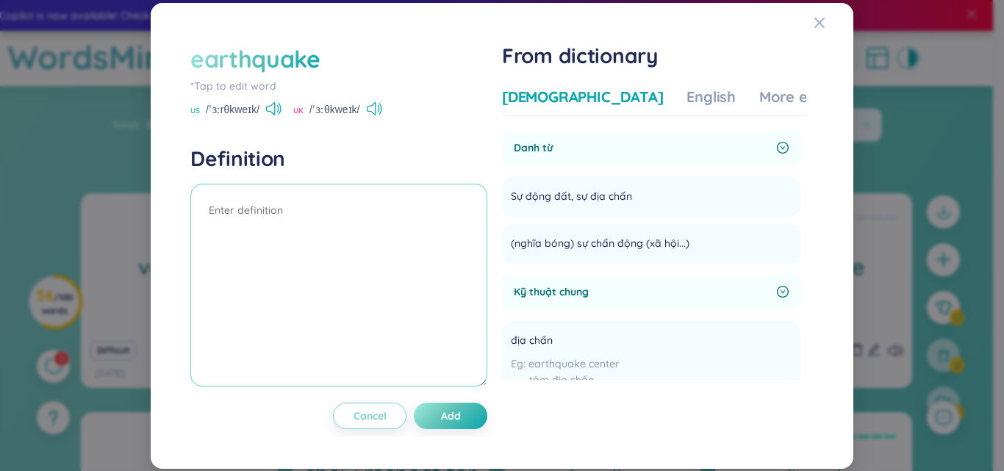
paste textarea "Danh từ Sự động đất, sự địa chấn"
click at [208, 210] on textarea "Danh từ Sự động đất, sự địa chấn" at bounding box center [338, 285] width 297 height 203
click at [280, 211] on textarea "(Danh từ Sự động đất, sự địa chấn" at bounding box center [338, 285] width 297 height 203
click at [409, 239] on textarea "(Danh từ) Sự động đất, sự địa chấn" at bounding box center [338, 285] width 297 height 203
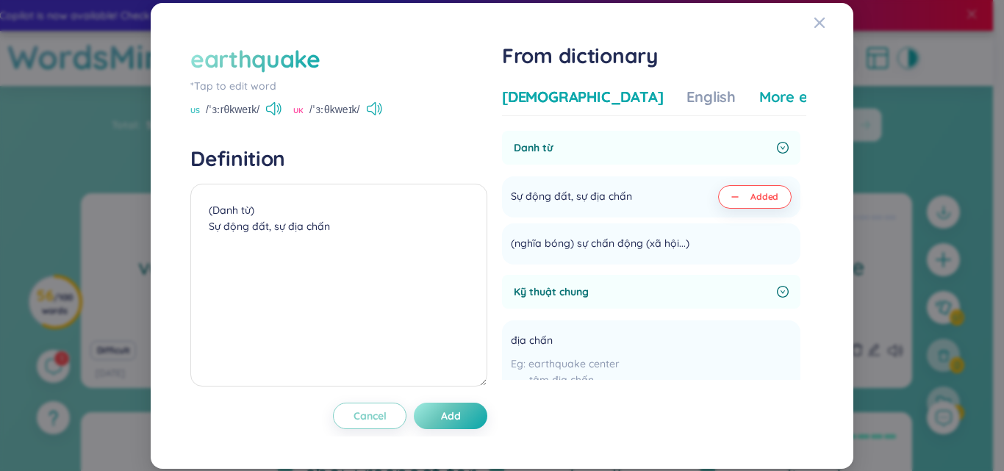
click at [759, 98] on div "More examples" at bounding box center [812, 97] width 107 height 21
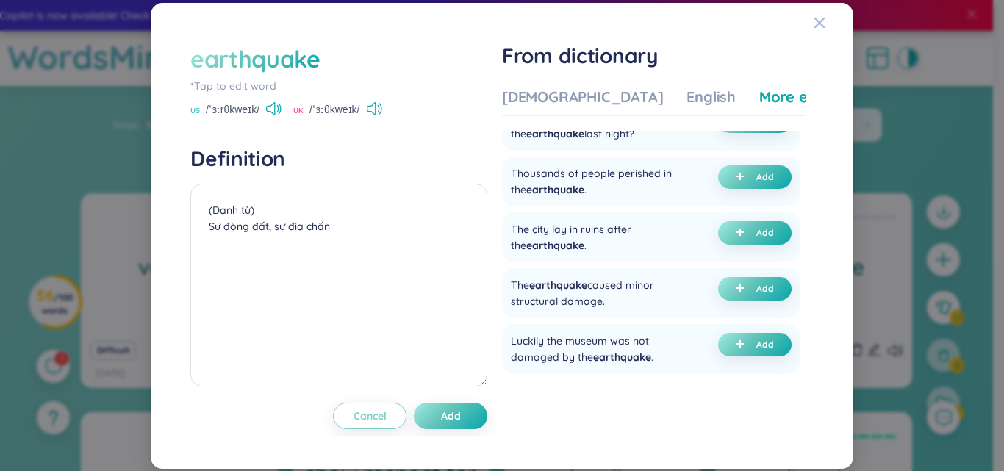
scroll to position [251, 0]
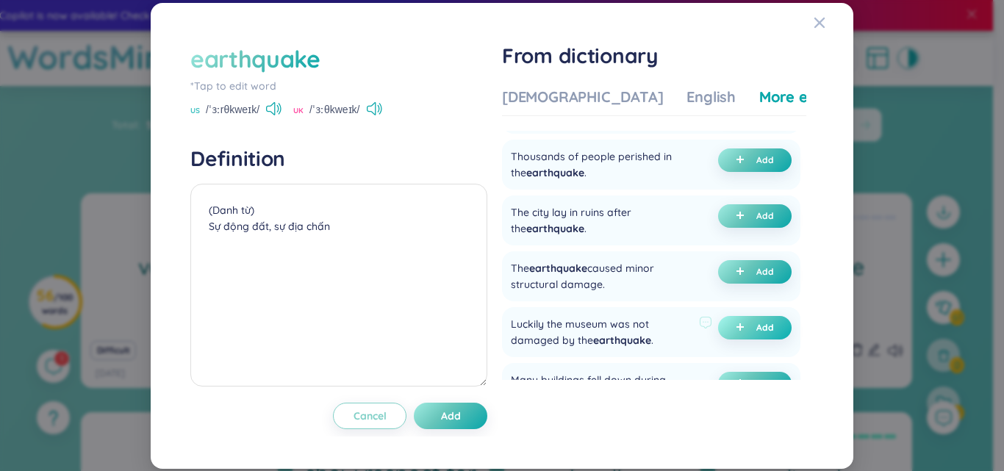
click at [741, 327] on button "Add" at bounding box center [754, 328] width 73 height 24
drag, startPoint x: 209, startPoint y: 241, endPoint x: 302, endPoint y: 251, distance: 93.1
click at [302, 251] on textarea "(Danh từ) Sự động đất, sự địa chấn (undefined) Eg: Luckily the museum was not d…" at bounding box center [338, 285] width 297 height 203
drag, startPoint x: 287, startPoint y: 244, endPoint x: 204, endPoint y: 246, distance: 83.8
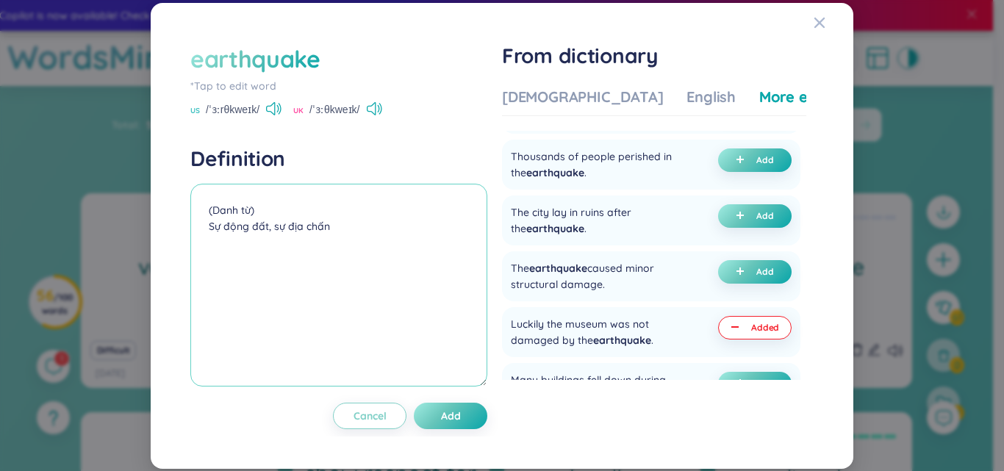
click at [204, 246] on textarea "(Danh từ) Sự động đất, sự địa chấn (undefined) Eg: Luckily the museum was not d…" at bounding box center [338, 285] width 297 height 203
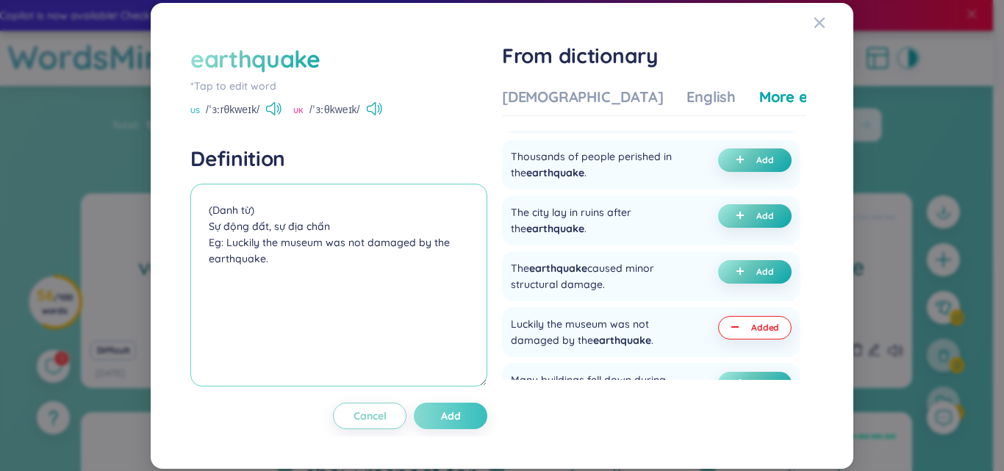
type textarea "(Danh từ) Sự động đất, sự địa chấn Eg: Luckily the museum was not damaged by th…"
click at [450, 423] on button "Add" at bounding box center [450, 416] width 73 height 26
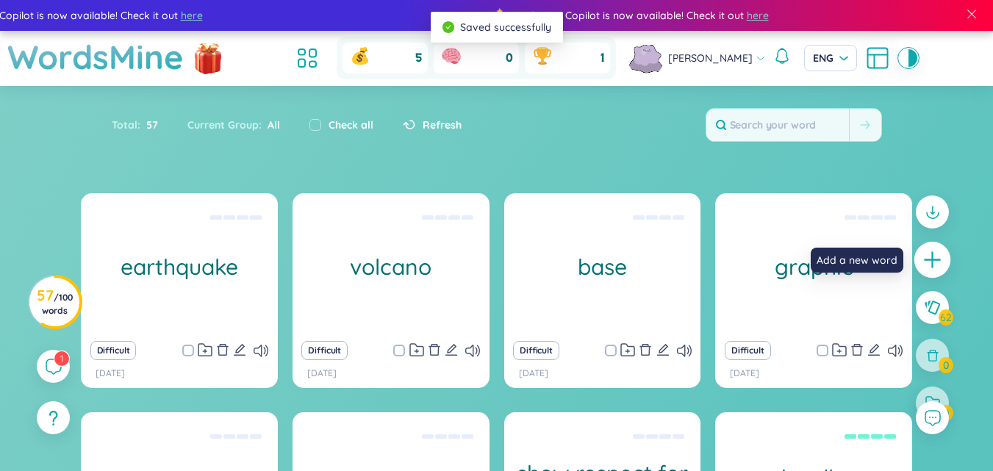
click at [931, 254] on icon "plus" at bounding box center [932, 260] width 21 height 21
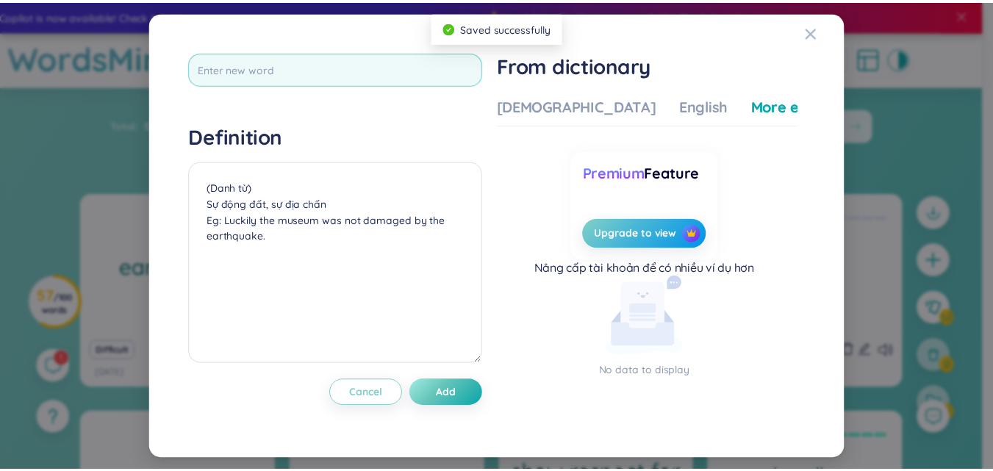
scroll to position [7, 0]
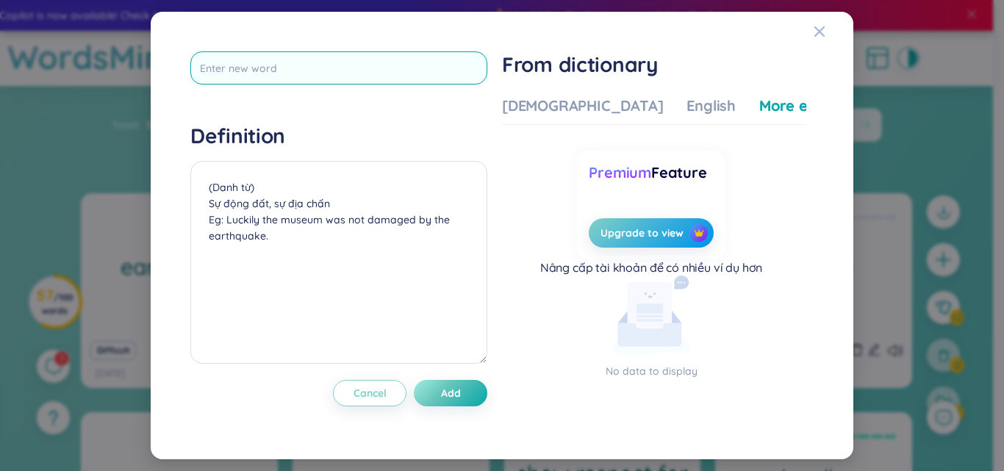
click at [339, 54] on input "text" at bounding box center [338, 67] width 297 height 33
type input "s"
type input "honesty"
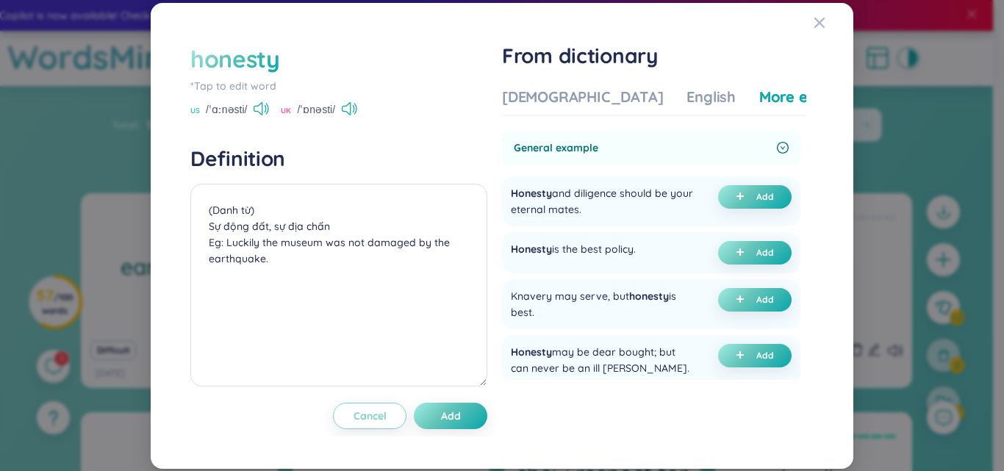
click at [555, 84] on div "Vietnamese English More examples General example Honesty and diligence should b…" at bounding box center [654, 246] width 304 height 330
click at [558, 93] on div "[DEMOGRAPHIC_DATA]" at bounding box center [582, 97] width 161 height 21
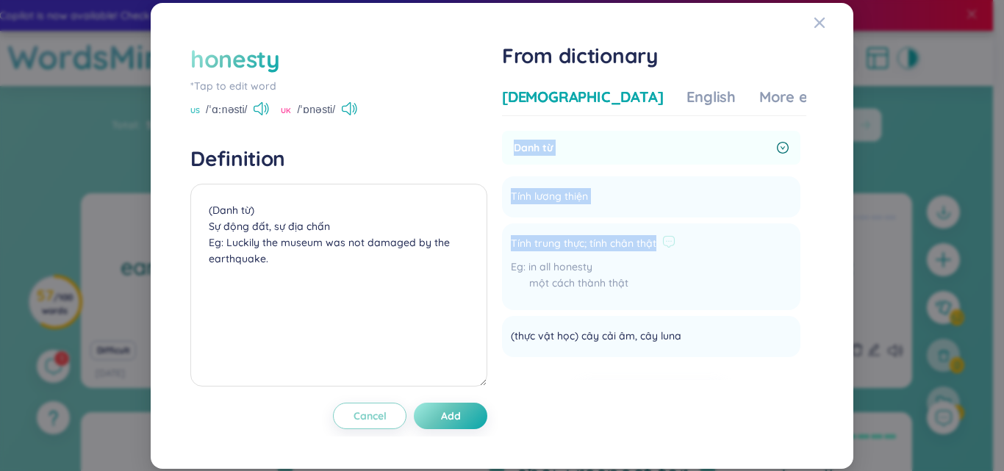
drag, startPoint x: 514, startPoint y: 146, endPoint x: 693, endPoint y: 252, distance: 207.5
click at [693, 252] on div "Danh từ Tính lương thiện Add Tính trung thực; tính chân thật in all honesty một…" at bounding box center [651, 244] width 298 height 226
copy div "Danh từ Tính lương thiện Add Tính trung thực; tính chân thật"
click at [299, 237] on textarea "(Danh từ) Sự động đất, sự địa chấn Eg: Luckily the museum was not damaged by th…" at bounding box center [338, 285] width 297 height 203
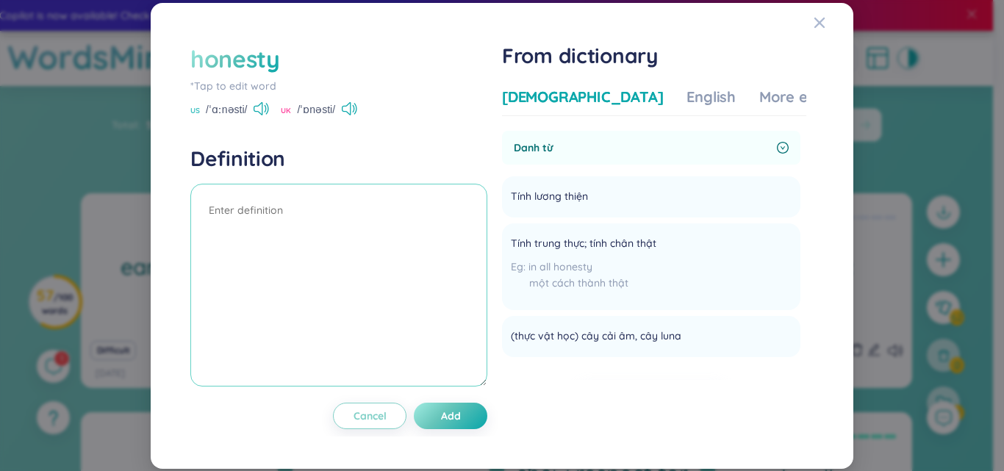
paste textarea "Danh từ Tính lương thiện Tính trung thực; tính chân thật"
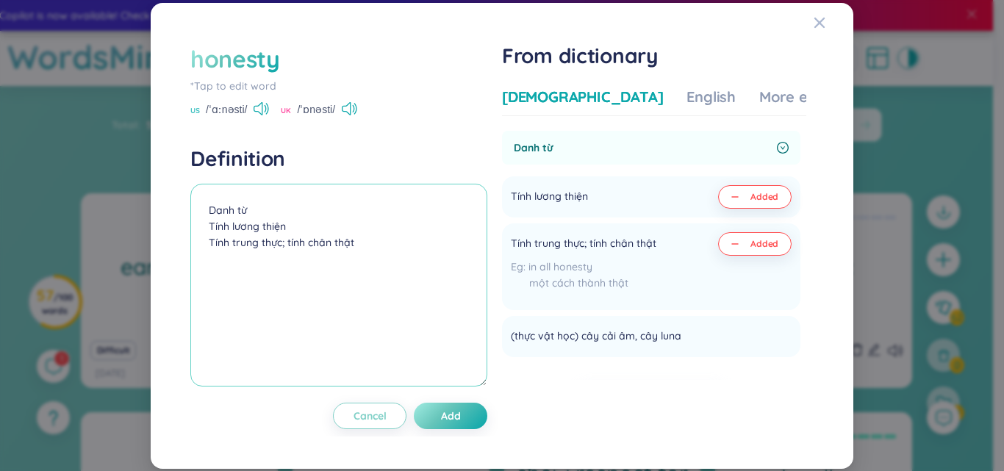
drag, startPoint x: 201, startPoint y: 227, endPoint x: 298, endPoint y: 223, distance: 97.1
click at [298, 223] on textarea "Danh từ Tính lương thiện Tính trung thực; tính chân thật" at bounding box center [338, 285] width 297 height 203
click at [201, 214] on textarea "Danh từ) Tính trung thực; tính chân thật" at bounding box center [338, 285] width 297 height 203
click at [374, 234] on textarea "(Danh từ) Tính trung thực; tính chân thật" at bounding box center [338, 285] width 297 height 203
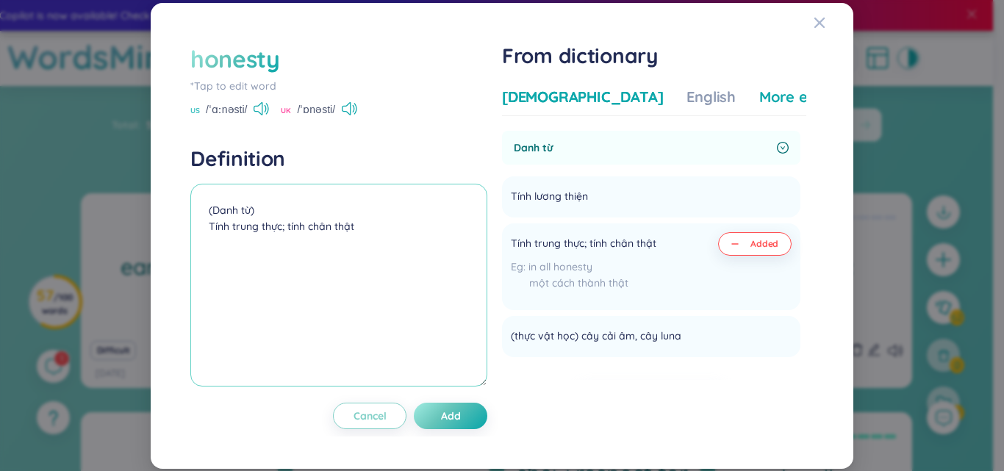
type textarea "(Danh từ) Tính trung thực; tính chân thật"
click at [759, 104] on div "More examples" at bounding box center [812, 97] width 107 height 21
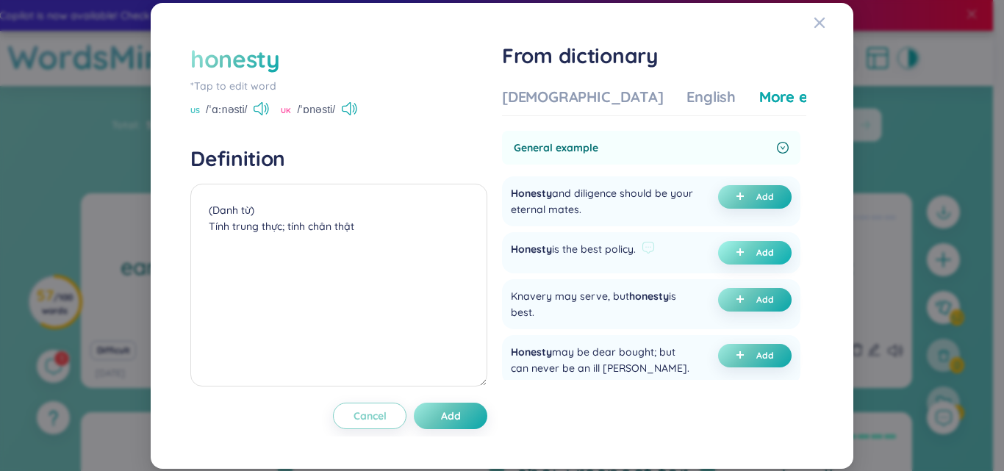
click at [741, 256] on span "plus" at bounding box center [742, 253] width 15 height 10
drag, startPoint x: 304, startPoint y: 247, endPoint x: 140, endPoint y: 254, distance: 164.7
click at [139, 254] on div "honesty *Tap to edit word US /ˈɑːnəsti/ [GEOGRAPHIC_DATA] /ˈɒnəsti/ Definition …" at bounding box center [502, 235] width 1004 height 471
click at [270, 240] on textarea "(Danh từ) Tính trung thực; tính chân thật (undefined) Eg: Honesty is the best p…" at bounding box center [338, 285] width 297 height 203
click at [267, 242] on textarea "(Danh từ) Tính trung thực; tính chân thật (undefined) Eg: Honesty is the best p…" at bounding box center [338, 285] width 297 height 203
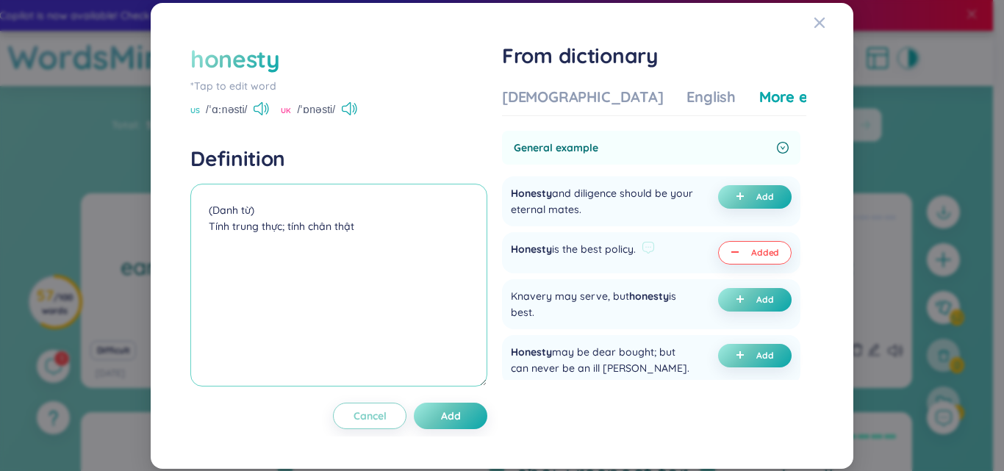
drag, startPoint x: 265, startPoint y: 242, endPoint x: 202, endPoint y: 237, distance: 63.3
click at [202, 237] on textarea "(Danh từ) Tính trung thực; tính chân thật (undefined) Eg: Honesty is the best p…" at bounding box center [338, 285] width 297 height 203
type textarea "(Danh từ) Tính trung thực; tính chân thật Eg: Honesty is the best policy."
click at [456, 416] on span "Add" at bounding box center [451, 415] width 20 height 15
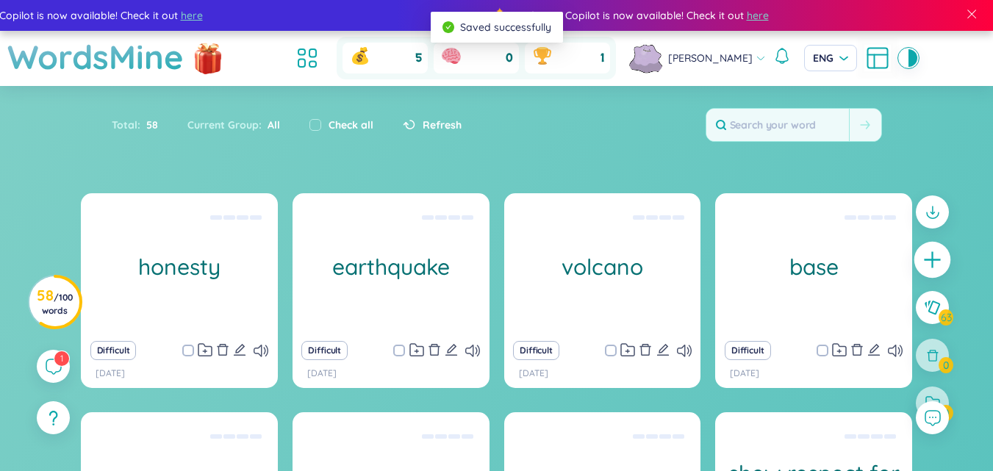
click at [943, 254] on div at bounding box center [932, 260] width 37 height 37
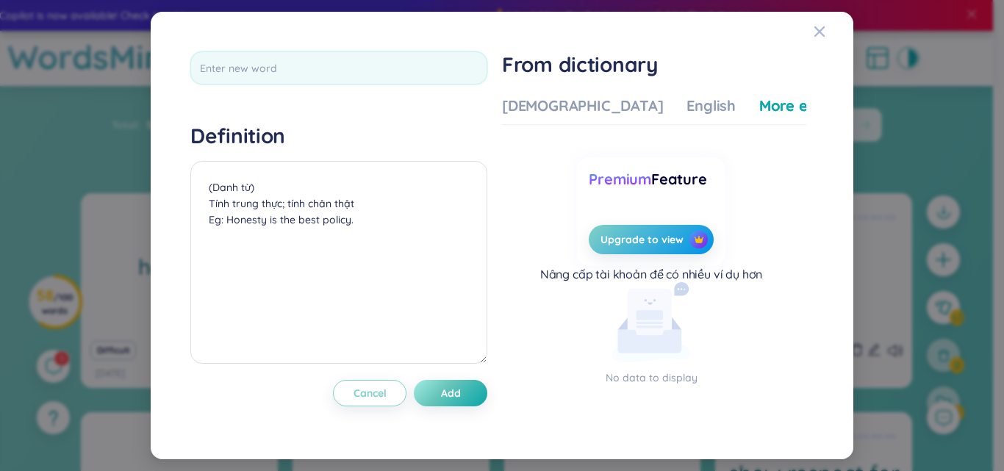
click at [415, 50] on div "Definition (Danh từ) Tính trung thực; tính chân thật Eg: Honesty is the best po…" at bounding box center [502, 235] width 638 height 383
click at [392, 67] on input "text" at bounding box center [338, 67] width 297 height 33
type input "consider"
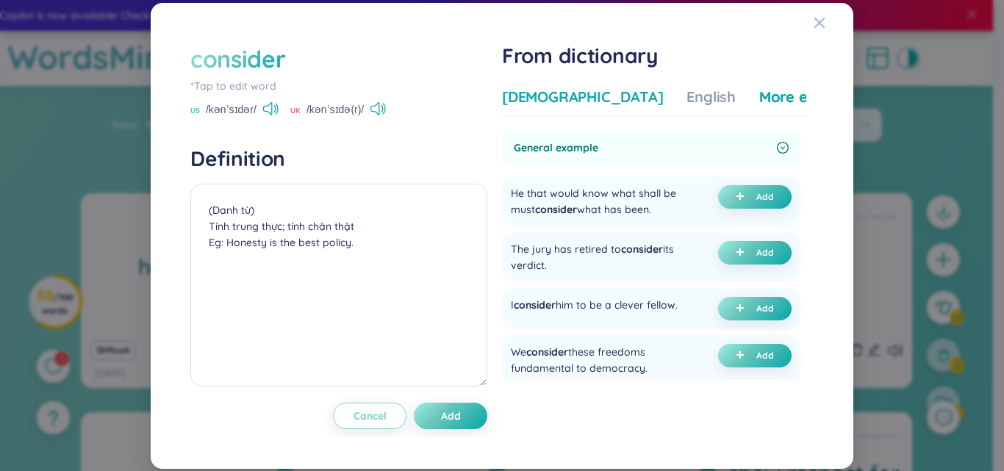
click at [558, 104] on div "[DEMOGRAPHIC_DATA]" at bounding box center [582, 97] width 161 height 21
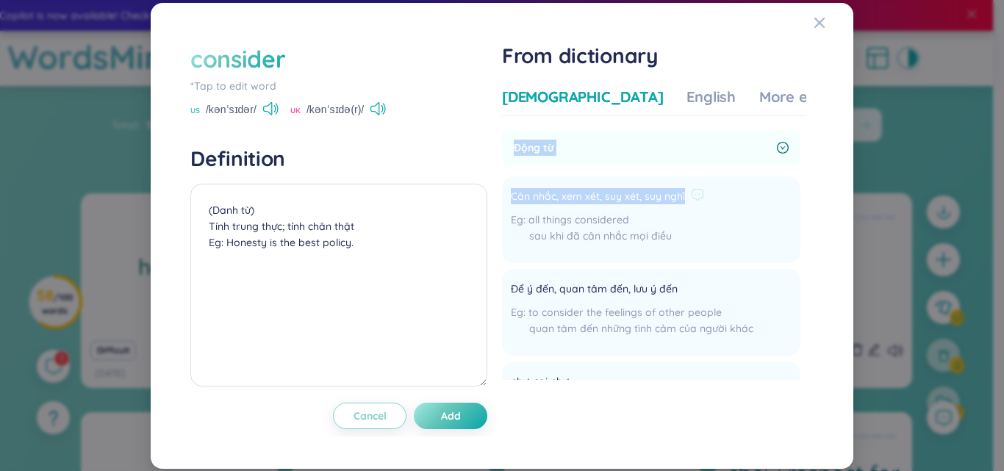
drag, startPoint x: 519, startPoint y: 145, endPoint x: 710, endPoint y: 203, distance: 200.3
click at [710, 203] on div "Động từ Cân nhắc, xem xét, suy xét, suy nghĩ all things considered sau khi đã c…" at bounding box center [651, 313] width 298 height 364
copy div "Động từ Cân nhắc, xem xét, suy xét, suy nghĩ"
click at [359, 231] on textarea "(Danh từ) Tính trung thực; tính chân thật Eg: Honesty is the best policy." at bounding box center [338, 285] width 297 height 203
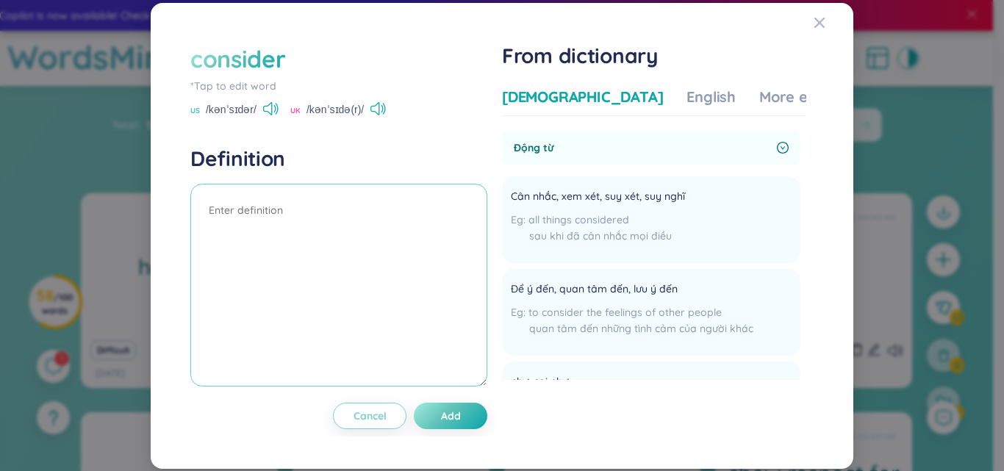
paste textarea "Động từ Cân nhắc, xem xét, suy xét, suy nghĩ"
click at [408, 238] on textarea "Động từ Cân nhắc, xem xét, suy xét, suy nghĩ" at bounding box center [338, 285] width 297 height 203
click at [380, 213] on textarea "Động từ Cân nhắc, xem xét, suy xét, suy nghĩ" at bounding box center [338, 285] width 297 height 203
click at [383, 217] on textarea "Động từ Cân nhắc, xem xét, suy xét, suy nghĩ" at bounding box center [338, 285] width 297 height 203
click at [384, 238] on textarea "Động từ Cân nhắc, xem xét, suy xét, suy nghĩ" at bounding box center [338, 285] width 297 height 203
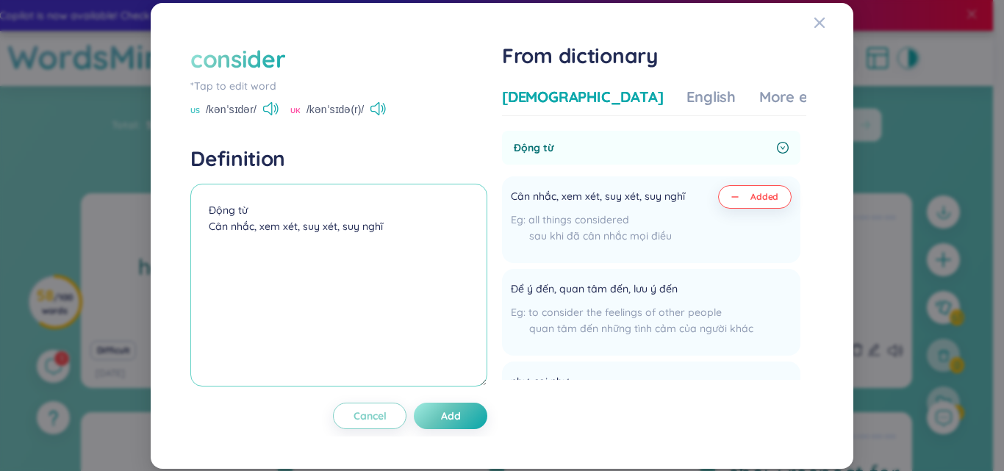
click at [392, 228] on textarea "Động từ Cân nhắc, xem xét, suy xét, suy nghĩ" at bounding box center [338, 285] width 297 height 203
click at [210, 204] on textarea "Động từ Cân nhắc, xem xét, suy xét, suy nghĩ, coi là" at bounding box center [338, 285] width 297 height 203
click at [251, 204] on textarea "(Động từ Cân nhắc, xem xét, suy xét, suy nghĩ, coi là" at bounding box center [338, 285] width 297 height 203
click at [436, 230] on textarea "(Động từ) Cân nhắc, xem xét, suy xét, suy nghĩ, coi là" at bounding box center [338, 285] width 297 height 203
click at [768, 93] on div "More examples" at bounding box center [812, 97] width 107 height 21
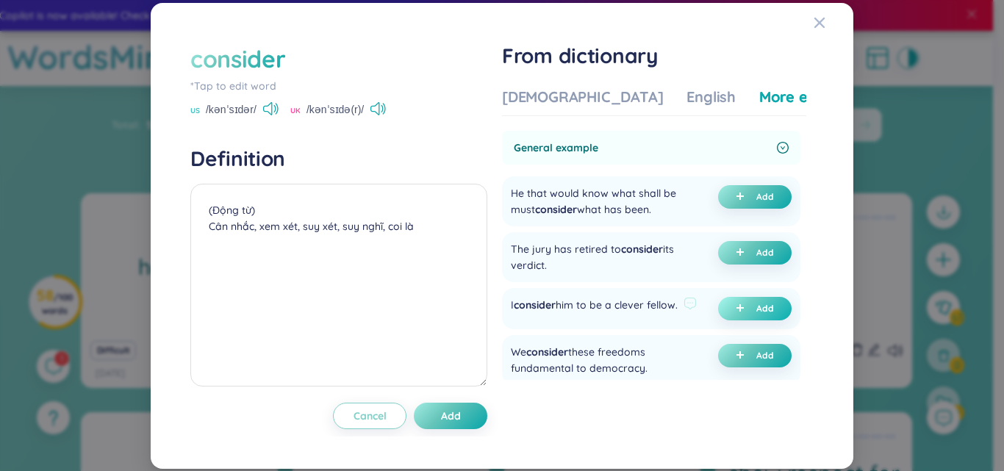
click at [724, 309] on button "Add" at bounding box center [754, 309] width 73 height 24
drag, startPoint x: 208, startPoint y: 245, endPoint x: 300, endPoint y: 246, distance: 91.8
click at [300, 246] on textarea "(Động từ) Cân nhắc, xem xét, suy xét, suy nghĩ, coi là (undefined) Eg: I consid…" at bounding box center [338, 285] width 297 height 203
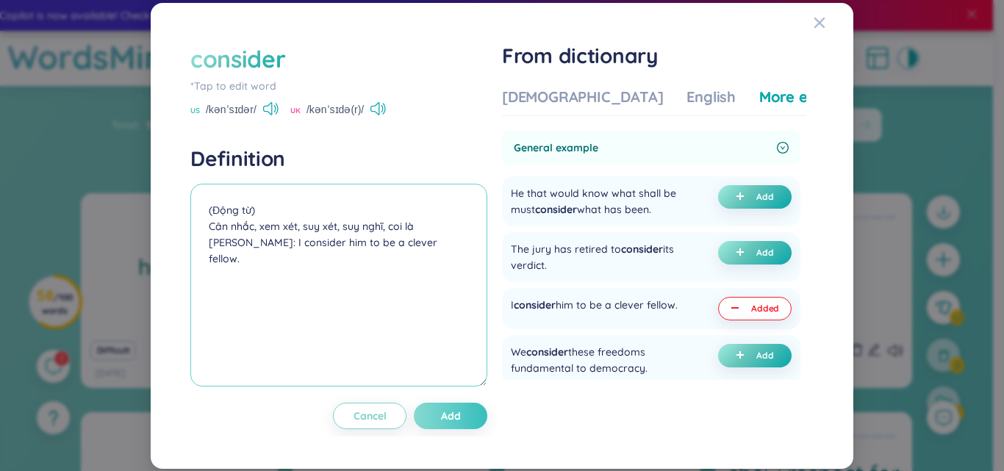
type textarea "(Động từ) Cân nhắc, xem xét, suy xét, suy nghĩ, coi là [PERSON_NAME]: I conside…"
click at [461, 414] on span "Add" at bounding box center [451, 415] width 20 height 15
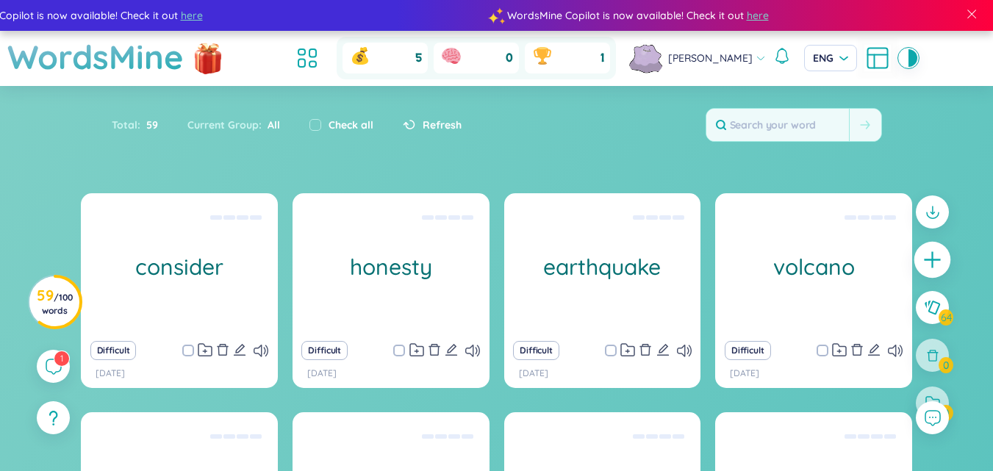
click at [943, 253] on div at bounding box center [932, 260] width 37 height 37
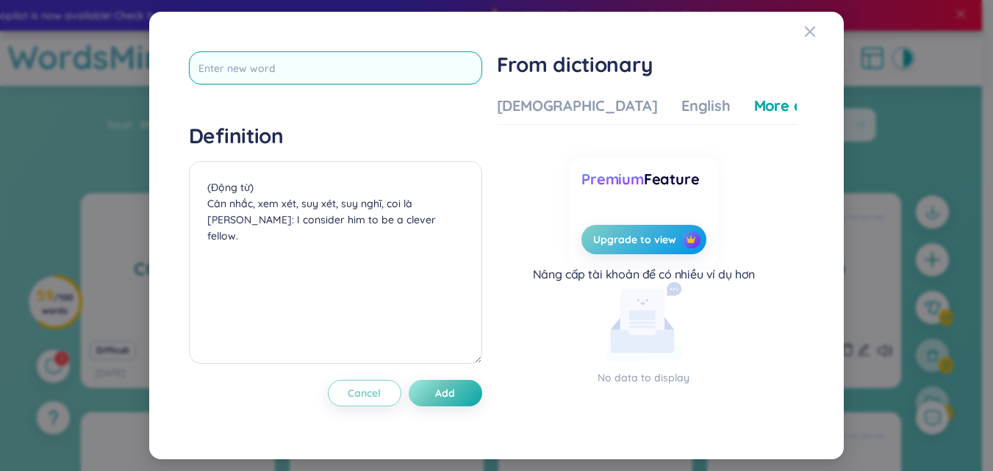
click at [248, 71] on input "text" at bounding box center [335, 67] width 293 height 33
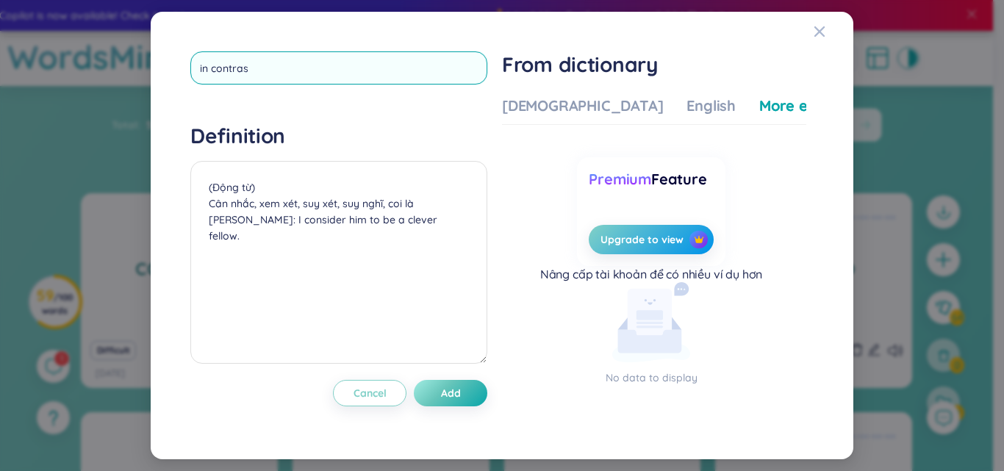
type input "in contrast"
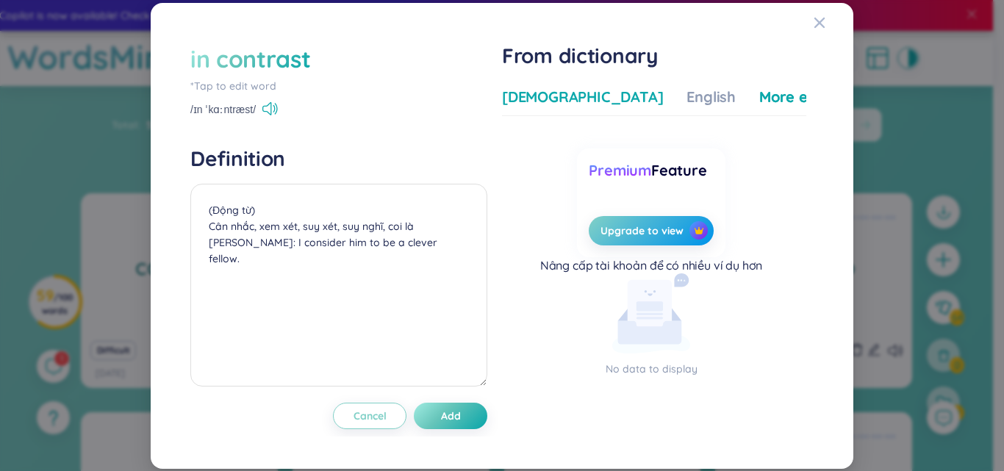
click at [558, 90] on div "[DEMOGRAPHIC_DATA]" at bounding box center [582, 97] width 161 height 21
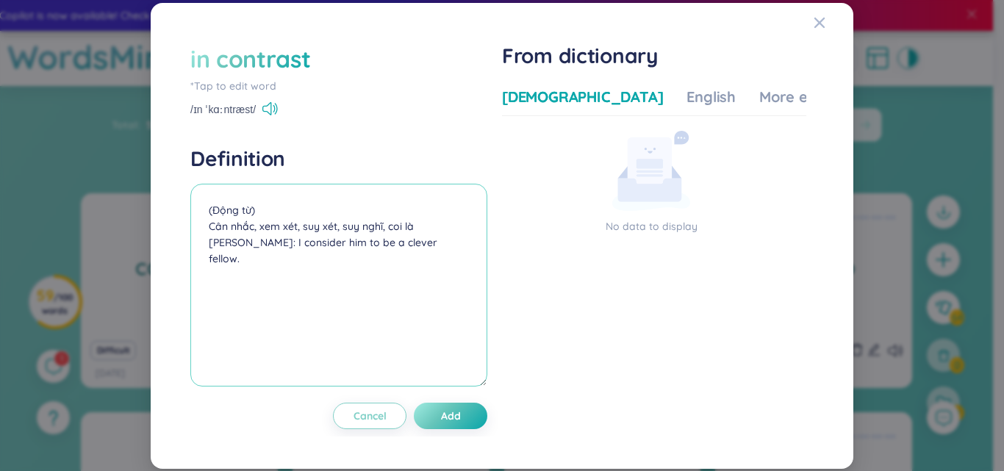
click at [301, 228] on textarea "(Động từ) Cân nhắc, xem xét, suy xét, suy nghĩ, coi là [PERSON_NAME]: I conside…" at bounding box center [338, 285] width 297 height 203
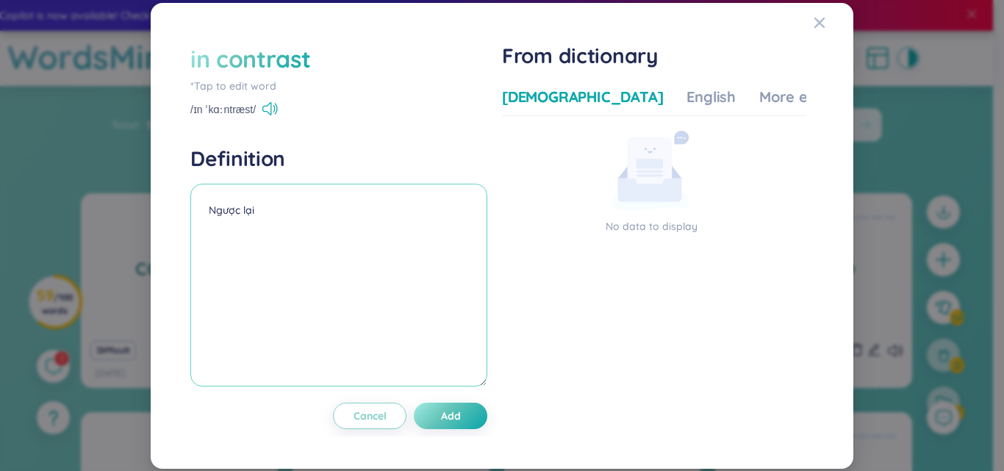
click at [204, 218] on textarea "Ngược lại" at bounding box center [338, 285] width 297 height 203
type textarea "(Phó từ) [PERSON_NAME] lại"
click at [449, 403] on button "Add" at bounding box center [450, 416] width 73 height 26
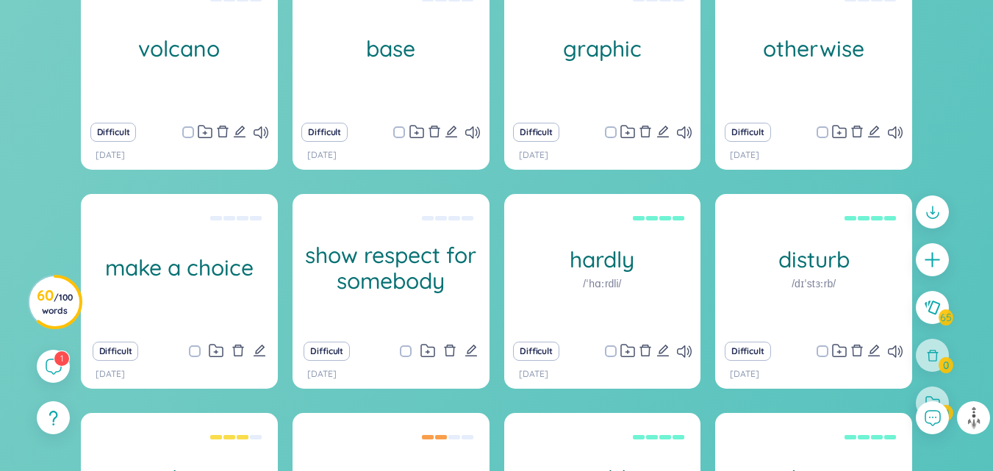
scroll to position [51, 0]
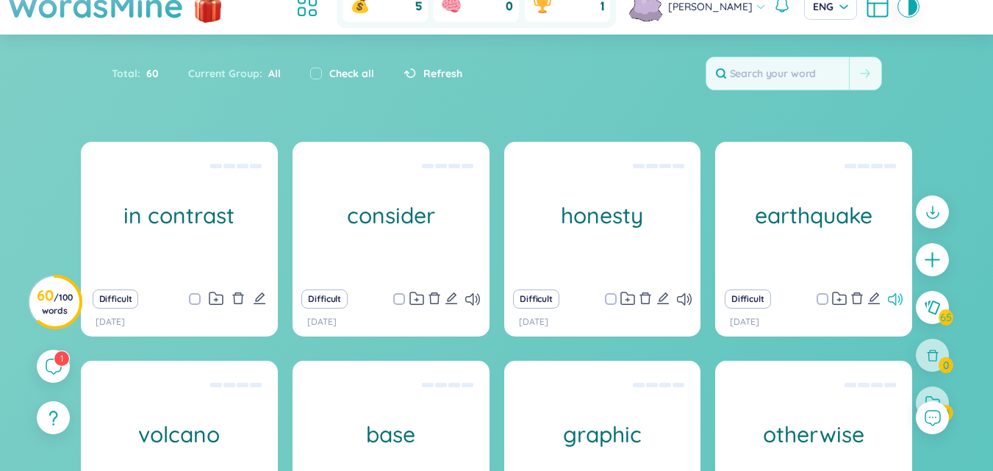
click at [892, 299] on icon at bounding box center [895, 299] width 15 height 12
click at [886, 296] on div "Difficult" at bounding box center [813, 299] width 182 height 21
click at [891, 295] on icon at bounding box center [895, 299] width 15 height 12
